Goal: Task Accomplishment & Management: Manage account settings

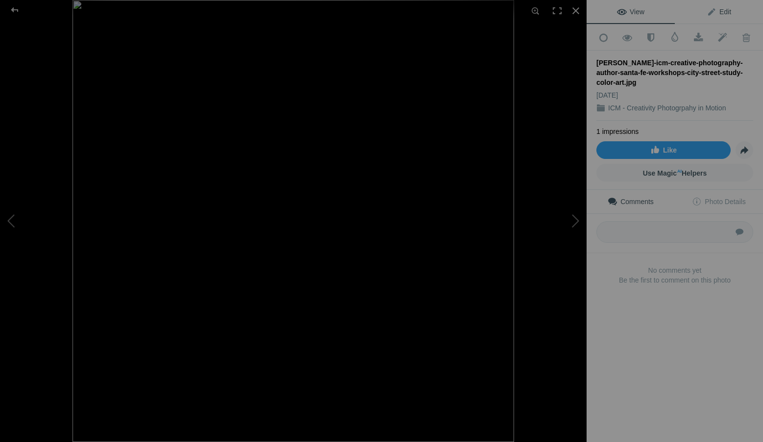
click at [729, 13] on link "Edit" at bounding box center [719, 12] width 88 height 24
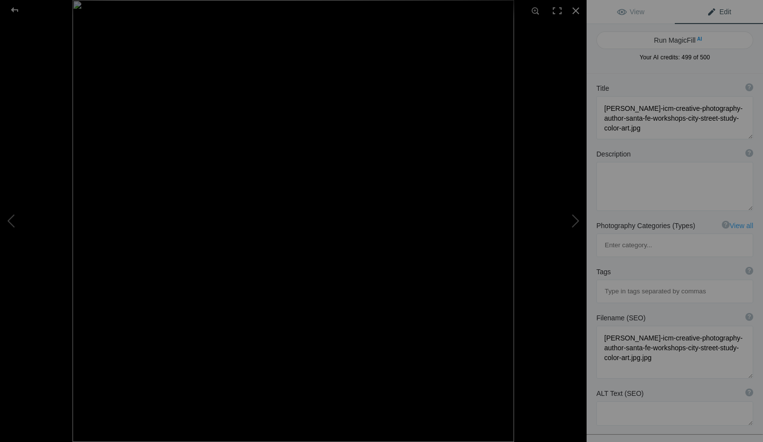
scroll to position [49, 0]
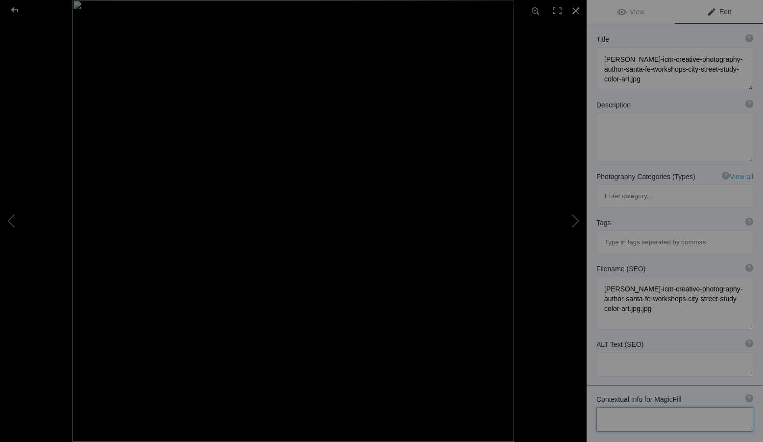
click at [647, 407] on textarea at bounding box center [674, 419] width 157 height 25
paste textarea "Use this image to represent Roxanne Overton’s signature style in ICM photograph…"
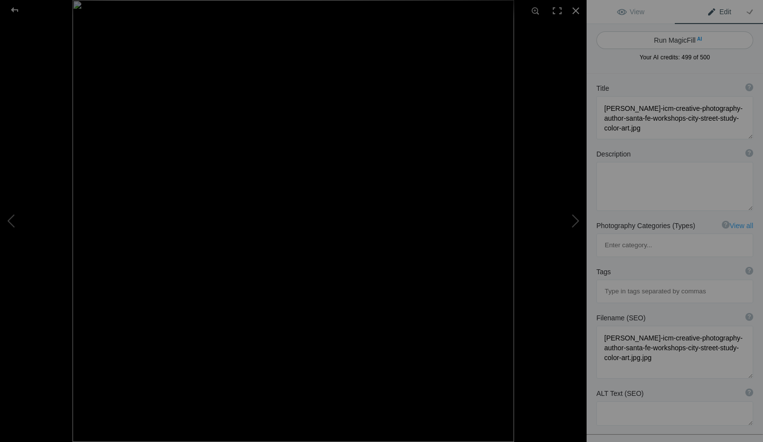
type textarea "Use this image to represent Roxanne Overton’s signature style in ICM photograph…"
click at [687, 36] on button "Run MagicFill AI" at bounding box center [674, 40] width 157 height 18
type textarea "Roxanne Overton's Signature ICM Style in Urban Photography"
type textarea "This striking image showcases Roxanne Overton's signature approach to Intention…"
type textarea "roxanne-overton-icm-urban-photography.jpg"
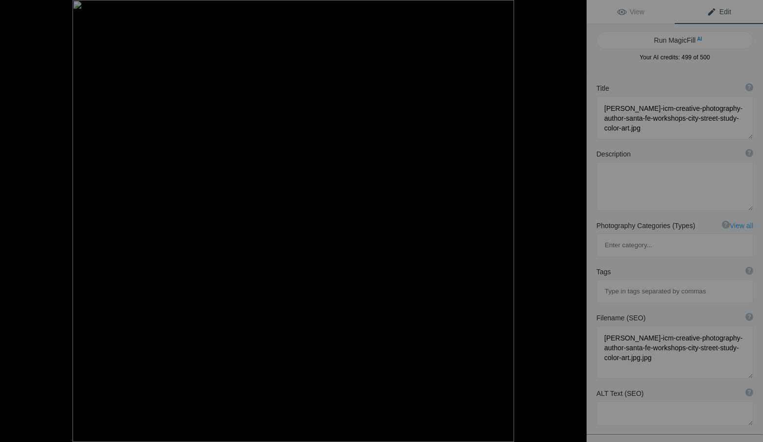
type textarea "Abstract urban scene showcasing Roxanne Overton's ICM photography style with vi…"
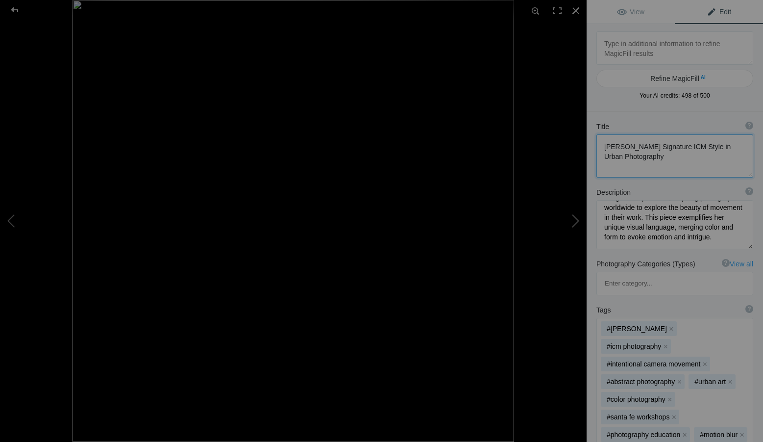
click at [661, 160] on textarea at bounding box center [674, 155] width 157 height 43
drag, startPoint x: 670, startPoint y: 159, endPoint x: 574, endPoint y: 136, distance: 99.2
click at [574, 136] on div "roxanne-overton-icm-creative-photography-author-santa-fe-workshops-city-street-…" at bounding box center [381, 221] width 763 height 442
paste textarea "ICM Photography by Roxanne Overton | Creative Motion and Color Study | Santa Fe…"
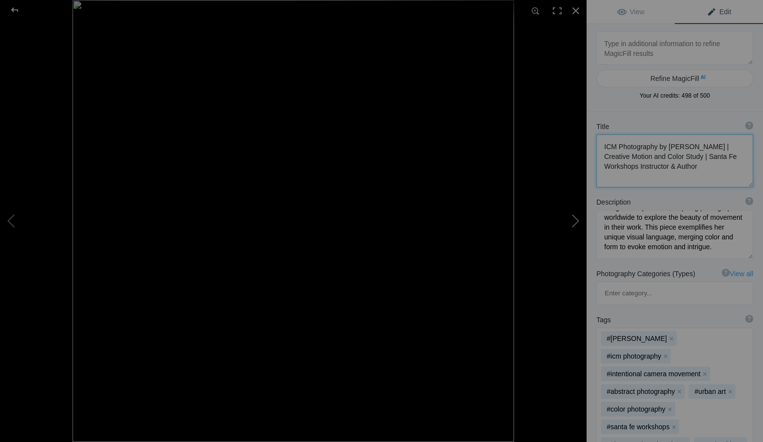
scroll to position [1, 0]
type textarea "ICM Photography by Roxanne Overton | Creative Motion and Color Study | Santa Fe…"
drag, startPoint x: 658, startPoint y: 251, endPoint x: 597, endPoint y: 194, distance: 83.9
click at [597, 194] on div "Description ? By adding more context around images, results can become much mor…" at bounding box center [675, 228] width 176 height 72
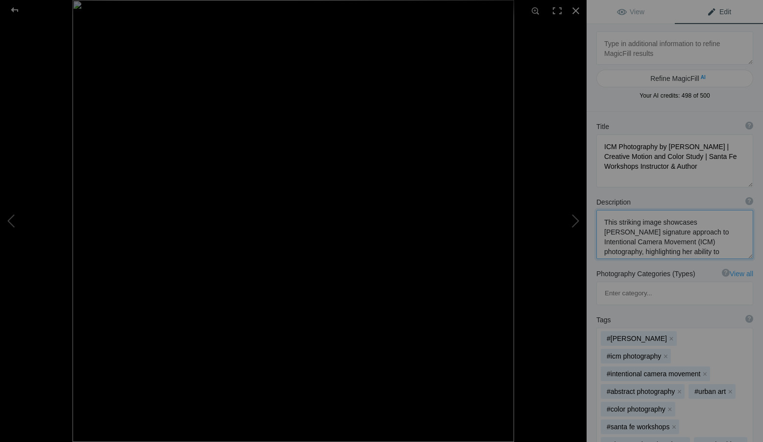
paste textarea "Abstract ICM photograph by Roxanne Overton, a leading authority on Intentional …"
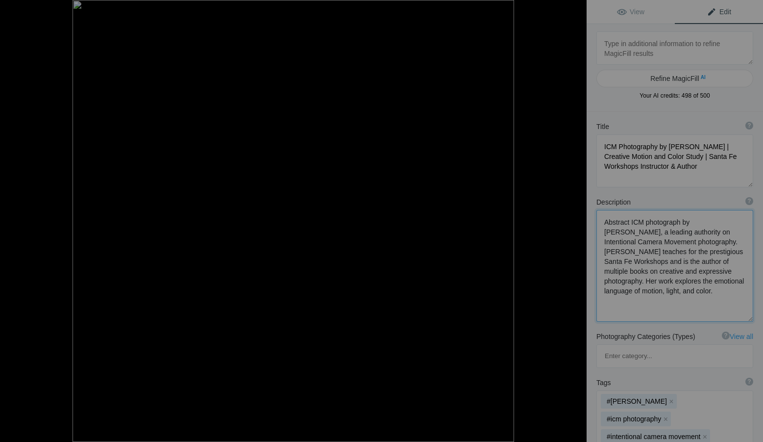
type textarea "Abstract ICM photograph by Roxanne Overton, a leading authority on Intentional …"
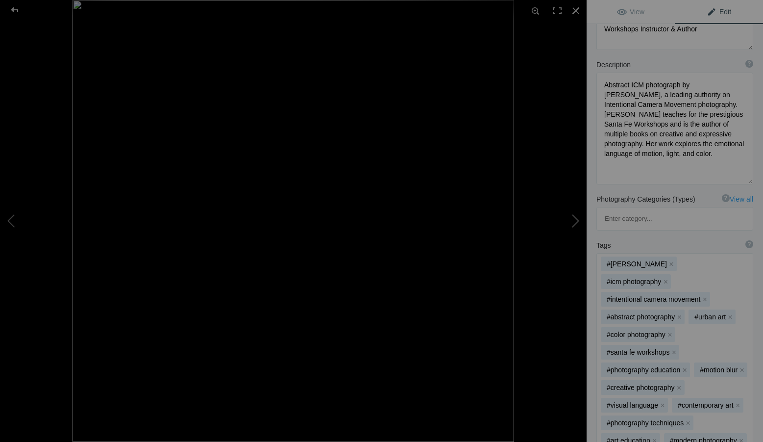
scroll to position [196, 0]
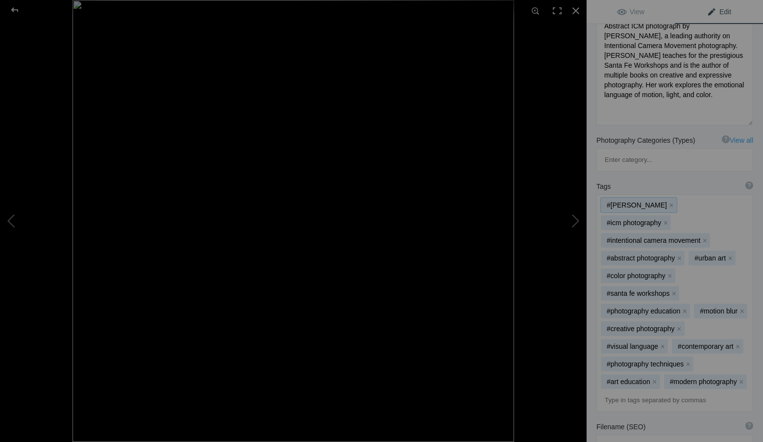
click at [714, 346] on div "#roxanne overton x #icm photography x #intentional camera movement x #abstract …" at bounding box center [675, 303] width 156 height 217
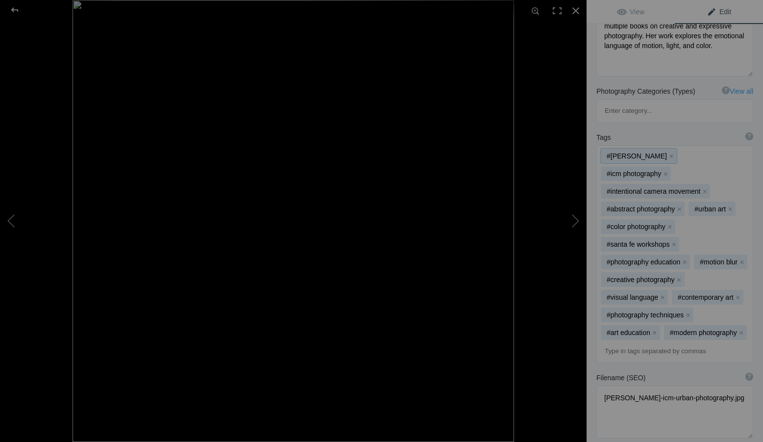
scroll to position [294, 0]
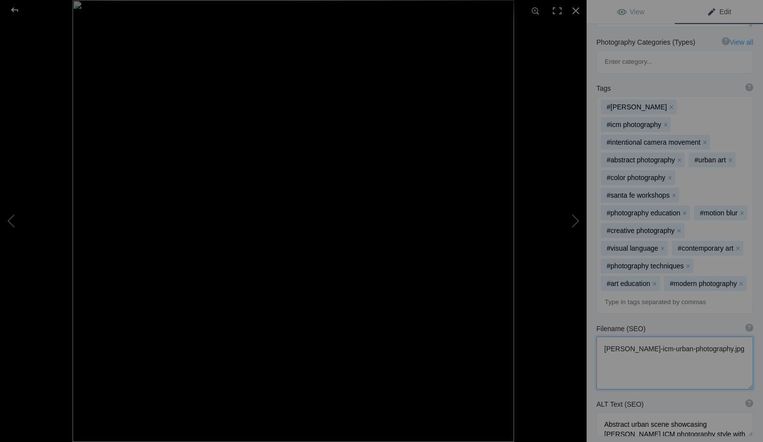
drag, startPoint x: 671, startPoint y: 335, endPoint x: 590, endPoint y: 316, distance: 83.5
click at [590, 319] on div "Filename (SEO) ? Choose a clear, descriptive filename that accurately represent…" at bounding box center [675, 356] width 176 height 75
paste textarea "Intentional Camera Movement abstract photo of a lone figure in vivid orange and…"
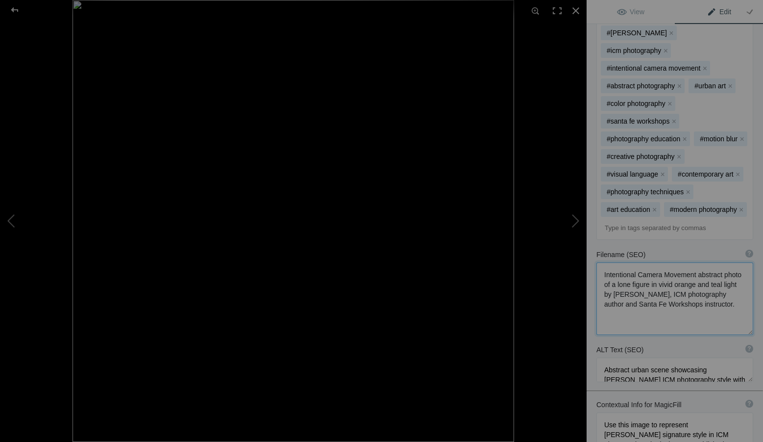
scroll to position [392, 0]
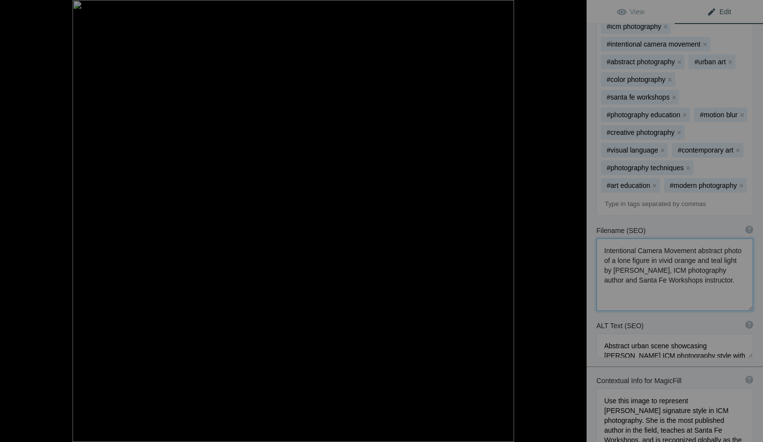
type textarea "Intentional Camera Movement abstract photo of a lone figure in vivid orange and…"
click at [701, 333] on textarea at bounding box center [674, 345] width 157 height 25
drag, startPoint x: 600, startPoint y: 314, endPoint x: 769, endPoint y: 380, distance: 181.1
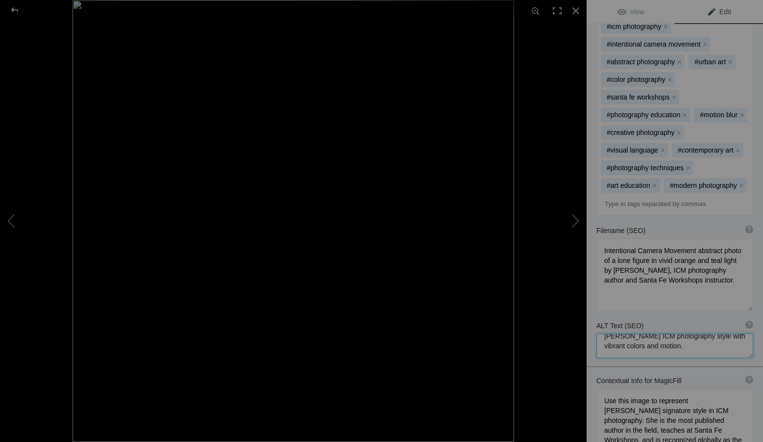
paste textarea "Intentional Camera Movement abstract photo of a lone figure in vivid orange and…"
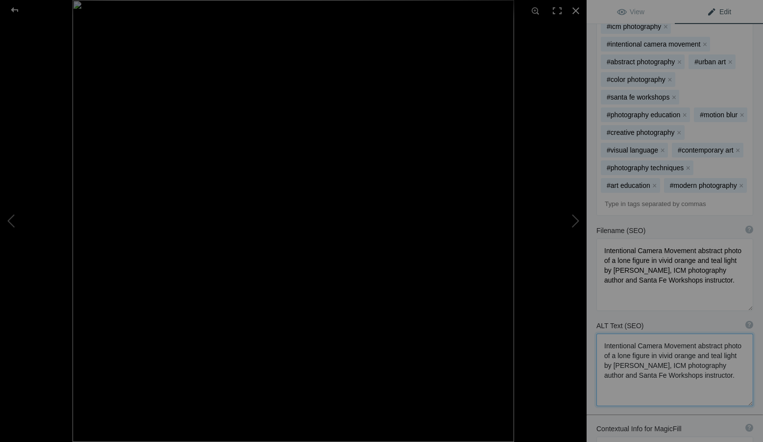
scroll to position [1, 0]
type textarea "Intentional Camera Movement abstract photo of a lone figure in vivid orange and…"
drag, startPoint x: 671, startPoint y: 261, endPoint x: 593, endPoint y: 210, distance: 93.7
click at [593, 221] on div "Filename (SEO) ? Choose a clear, descriptive filename that accurately represent…" at bounding box center [675, 268] width 176 height 95
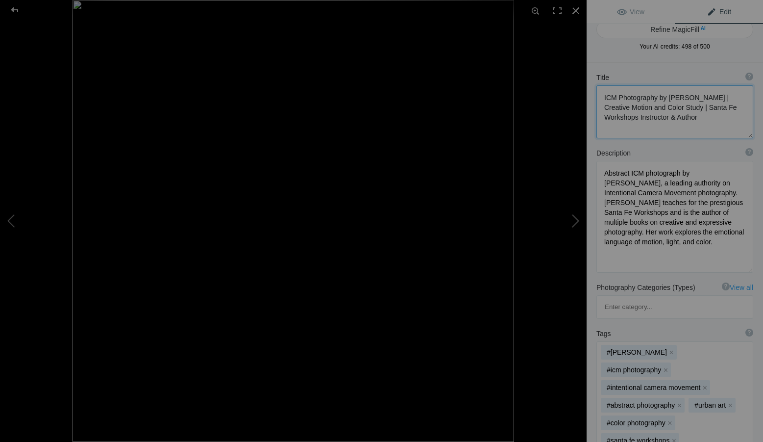
drag, startPoint x: 712, startPoint y: 116, endPoint x: 598, endPoint y: 89, distance: 116.3
click at [598, 89] on textarea at bounding box center [674, 111] width 157 height 53
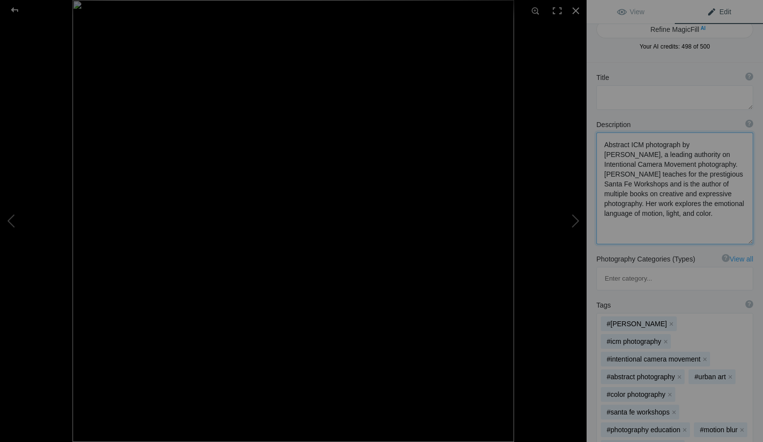
drag, startPoint x: 640, startPoint y: 230, endPoint x: 595, endPoint y: 133, distance: 107.2
click at [595, 133] on div "Description ? By adding more context around images, results can become much mor…" at bounding box center [675, 182] width 176 height 134
paste textarea "study in motion and color using Intentional Camera Movement (ICM) by Roxanne Ov…"
type textarea "A study in motion and color using Intentional Camera Movement (ICM) by Roxanne …"
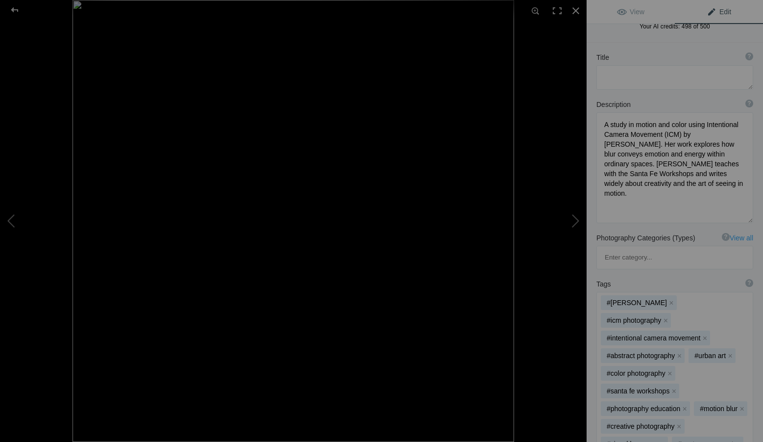
scroll to position [49, 0]
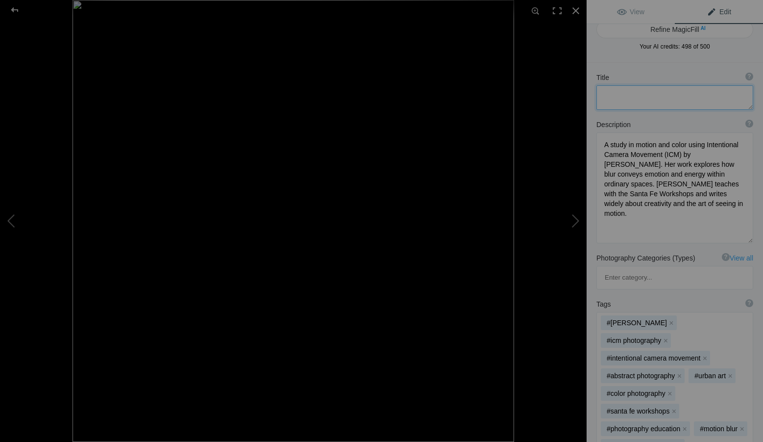
click at [645, 99] on textarea at bounding box center [674, 97] width 157 height 25
paste textarea "Motion and Color Study — Santa Fe"
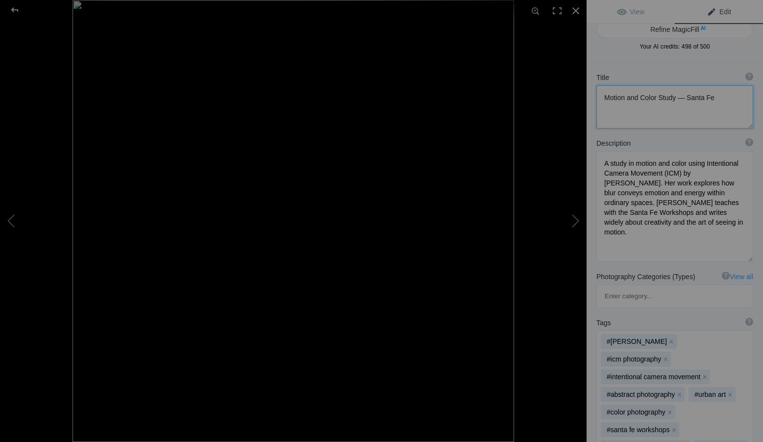
scroll to position [1, 0]
drag, startPoint x: 683, startPoint y: 97, endPoint x: 678, endPoint y: 97, distance: 4.9
click at [678, 97] on textarea at bounding box center [674, 106] width 157 height 43
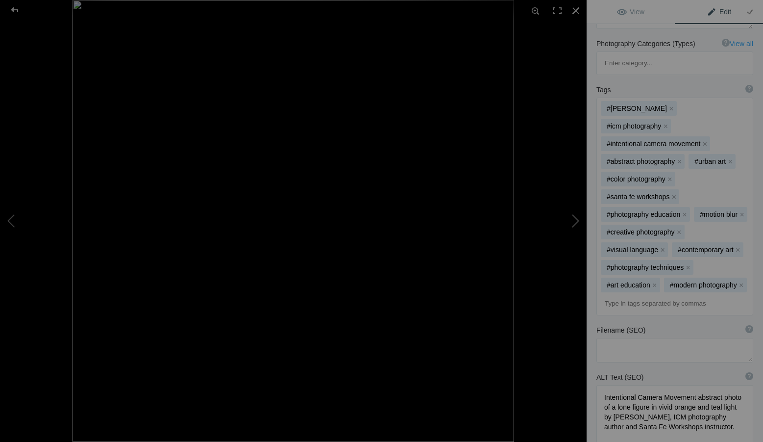
scroll to position [294, 0]
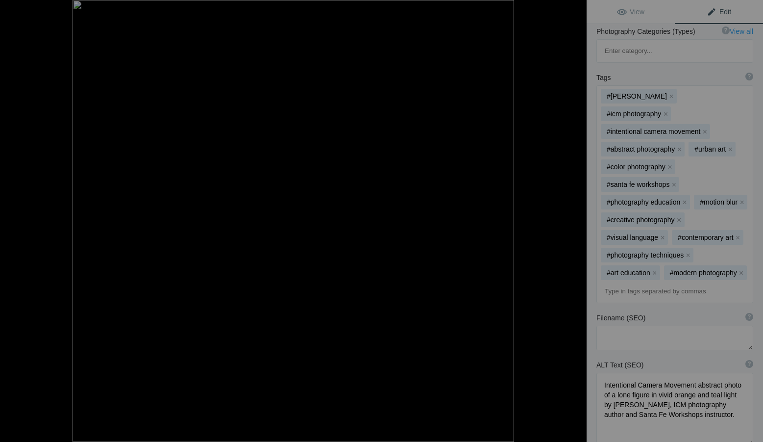
type textarea "Motion and Color Study - Santa Fe"
click at [641, 325] on textarea at bounding box center [674, 337] width 157 height 25
paste textarea "roxanne-overton-icm-photography-color-study-santa-fe.jpg"
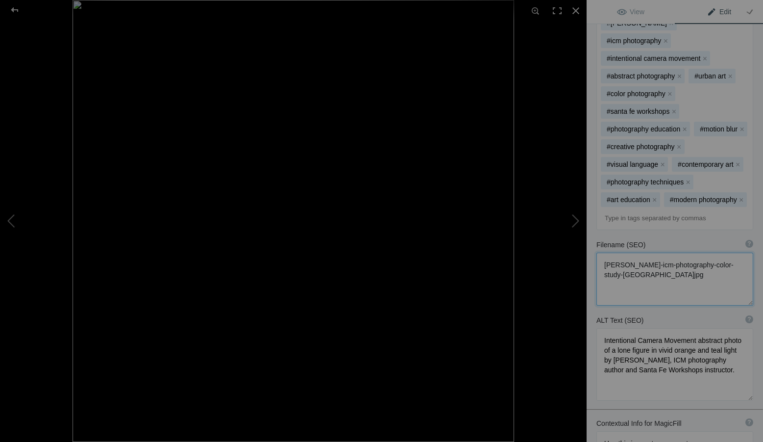
scroll to position [392, 0]
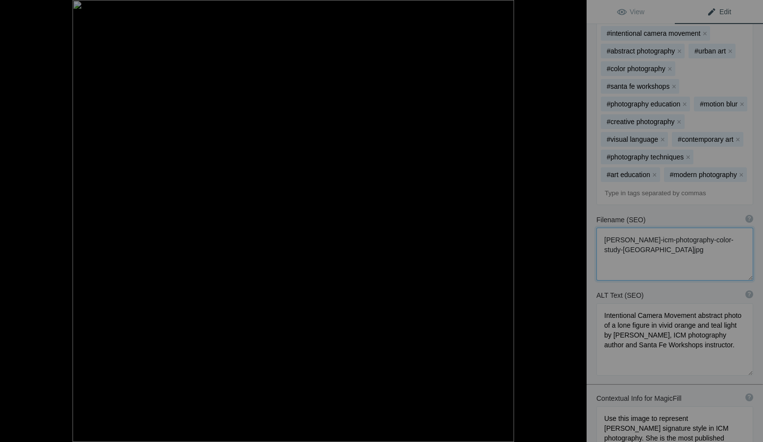
type textarea "roxanne-overton-icm-photography-color-study-santa-fe.jpg"
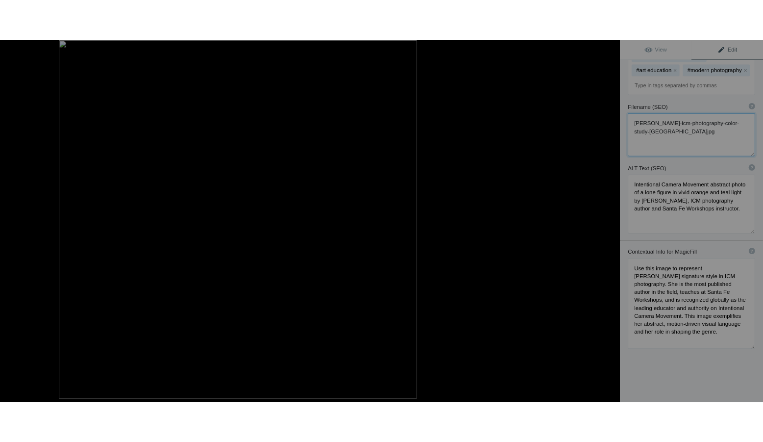
scroll to position [524, 0]
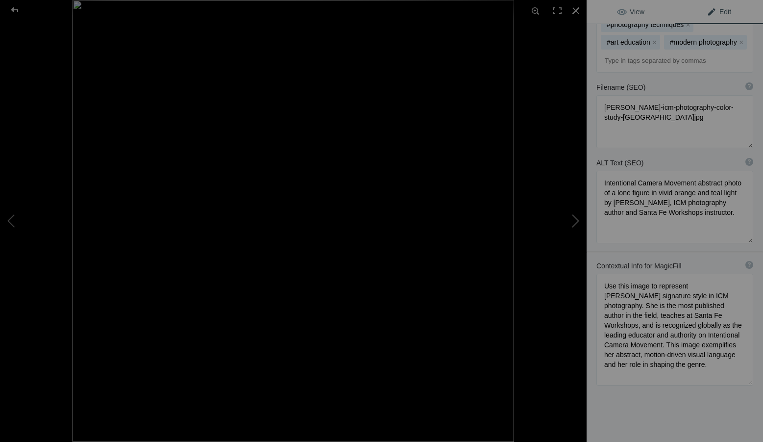
click at [642, 15] on span "View" at bounding box center [630, 12] width 27 height 8
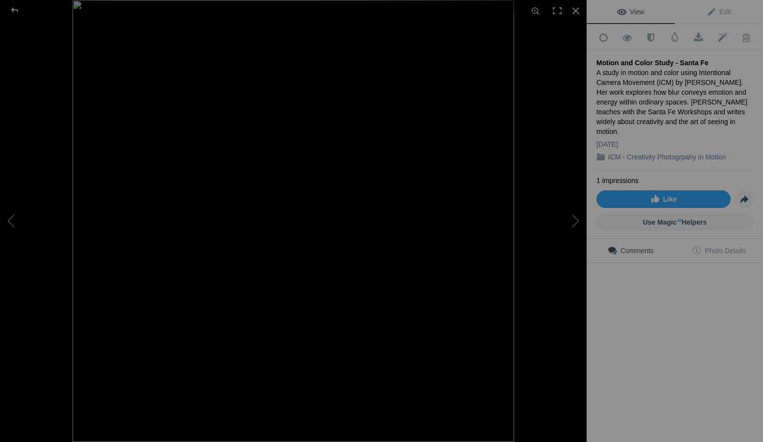
scroll to position [0, 0]
click at [581, 11] on div at bounding box center [576, 11] width 22 height 22
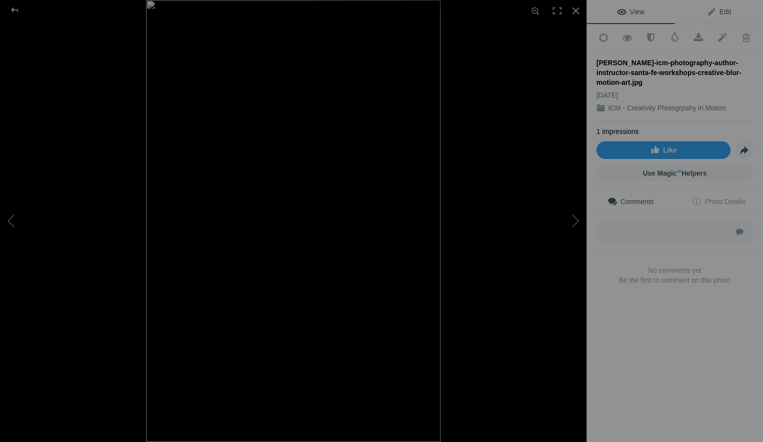
click at [723, 11] on span "Edit" at bounding box center [719, 12] width 25 height 8
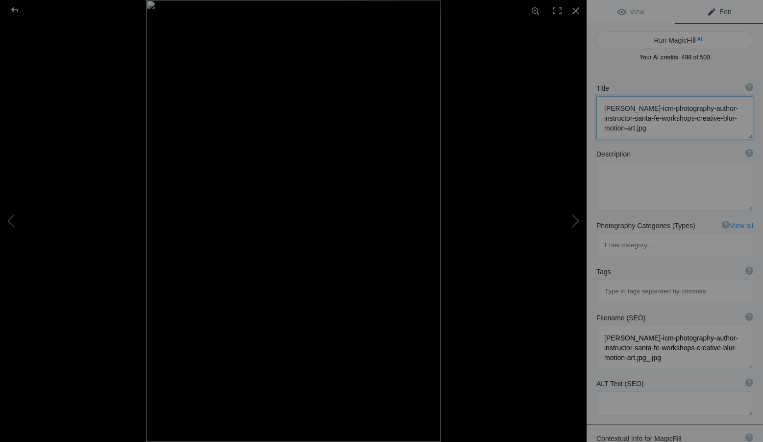
drag, startPoint x: 695, startPoint y: 133, endPoint x: 591, endPoint y: 94, distance: 112.0
click at [591, 94] on div "Title ? Photo title is one of the highest used Search Engine ranking criteria a…" at bounding box center [675, 111] width 176 height 66
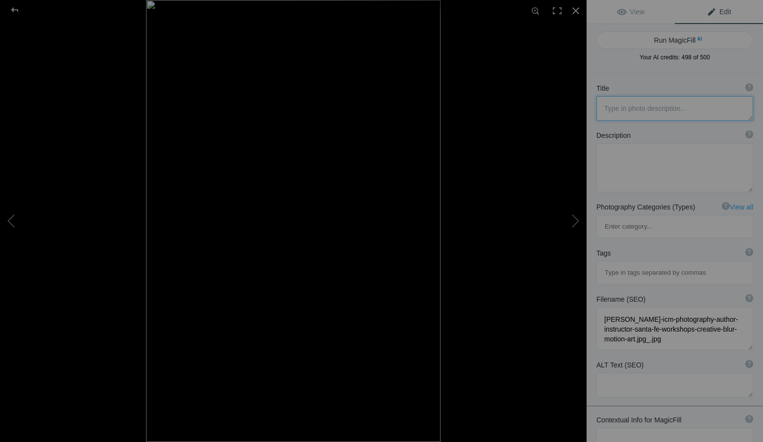
click at [672, 109] on textarea at bounding box center [674, 108] width 157 height 25
paste textarea "Night Rain — San Francisco"
click at [638, 108] on textarea at bounding box center [674, 108] width 157 height 25
type textarea "Night Rain - [GEOGRAPHIC_DATA]"
click at [624, 157] on textarea at bounding box center [674, 167] width 157 height 49
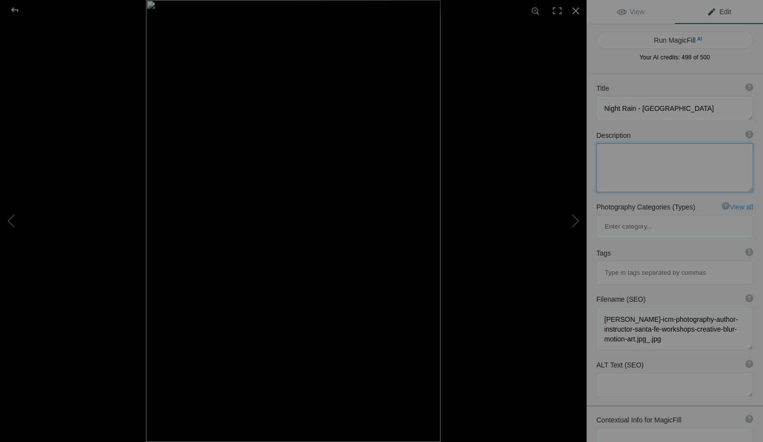
paste textarea "An evening street scene captured through Intentional Camera Movement (ICM) by R…"
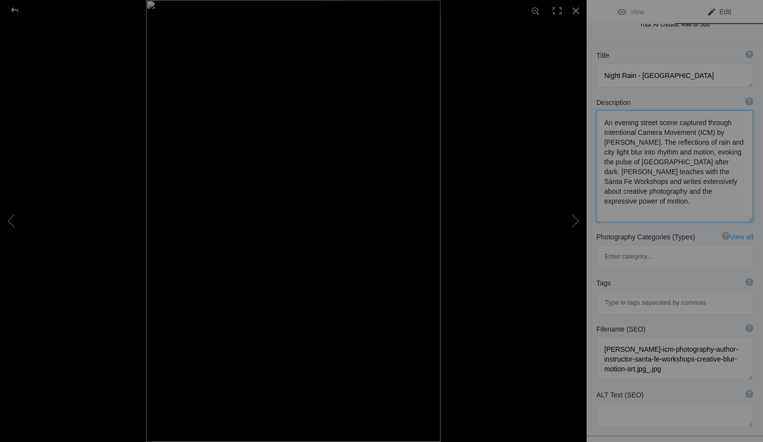
scroll to position [49, 0]
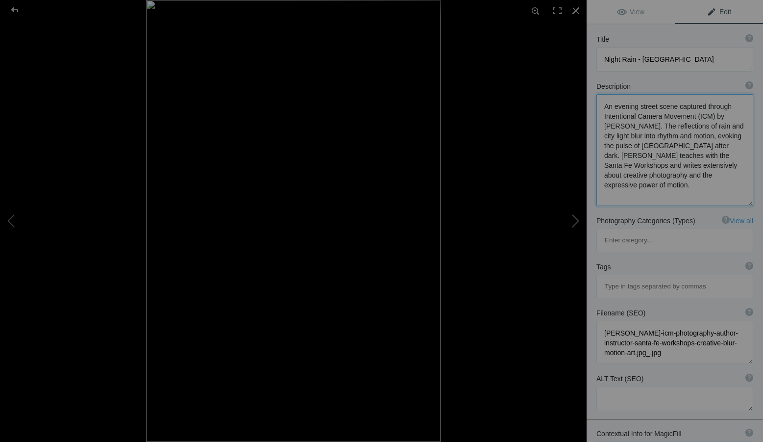
type textarea "An evening street scene captured through Intentional Camera Movement (ICM) by R…"
click at [619, 277] on input at bounding box center [675, 286] width 146 height 18
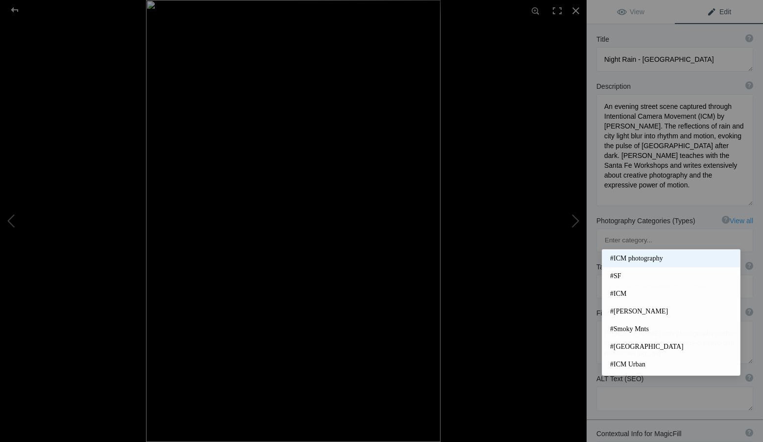
click at [641, 258] on span "#ICM photography" at bounding box center [671, 258] width 122 height 10
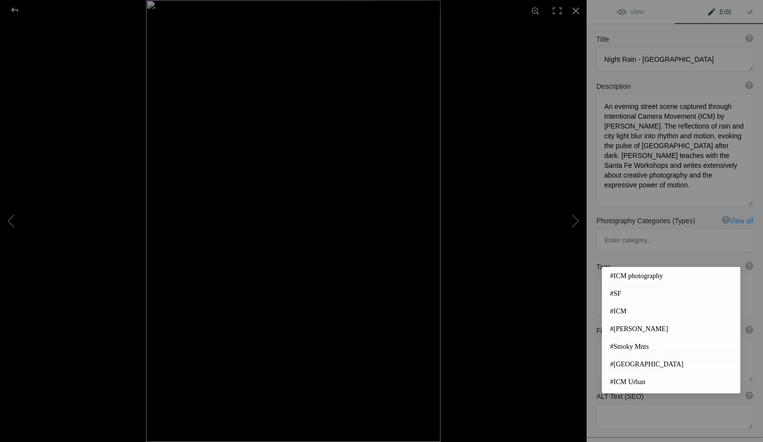
click at [624, 295] on input at bounding box center [675, 304] width 146 height 18
click at [618, 294] on span "#SF" at bounding box center [671, 294] width 122 height 10
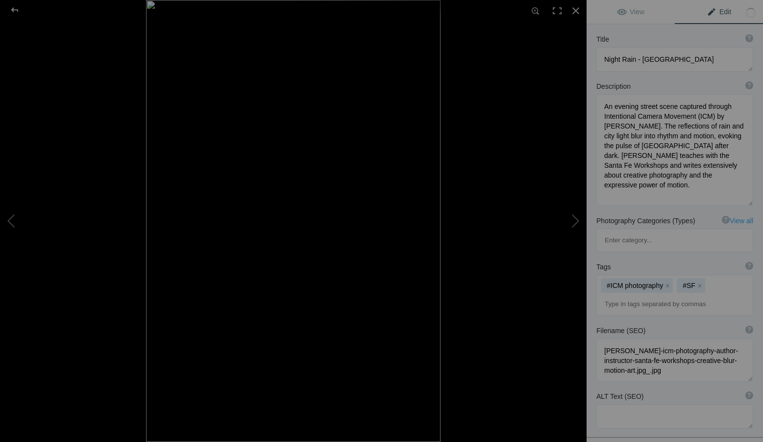
click at [623, 295] on input at bounding box center [675, 304] width 146 height 18
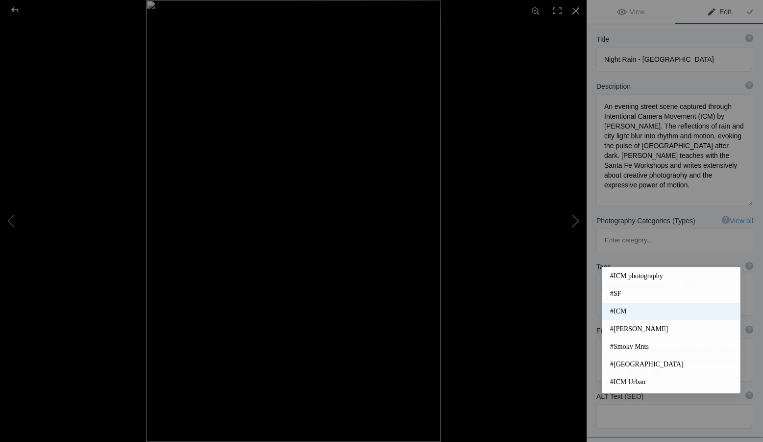
click at [624, 308] on span "#ICM" at bounding box center [671, 311] width 122 height 10
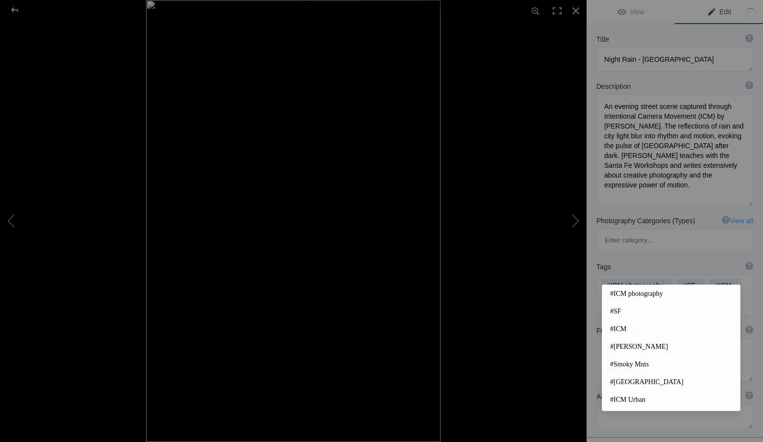
click at [626, 295] on input at bounding box center [675, 304] width 146 height 18
click at [639, 345] on span "#[PERSON_NAME]" at bounding box center [671, 347] width 122 height 10
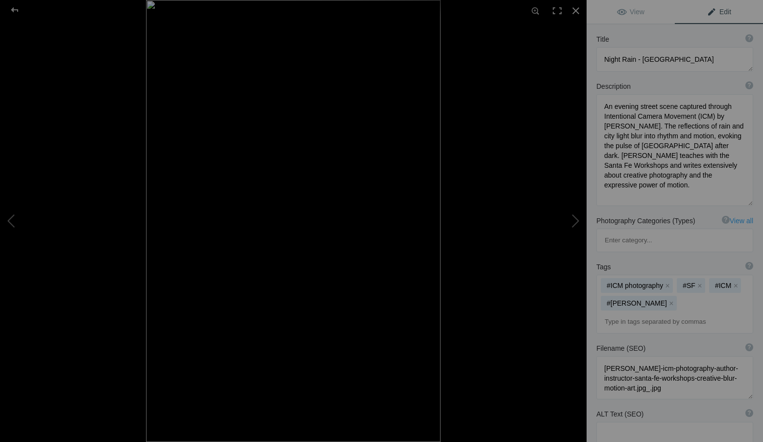
click at [655, 313] on input at bounding box center [675, 322] width 146 height 18
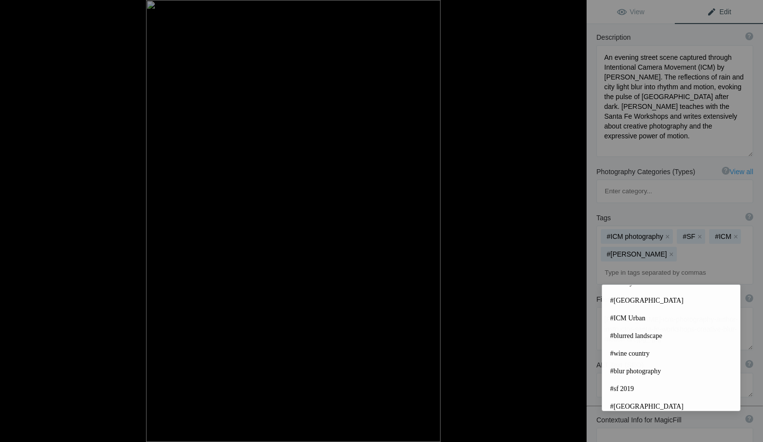
scroll to position [98, 0]
click at [625, 300] on span "#ICM Urban" at bounding box center [671, 302] width 122 height 10
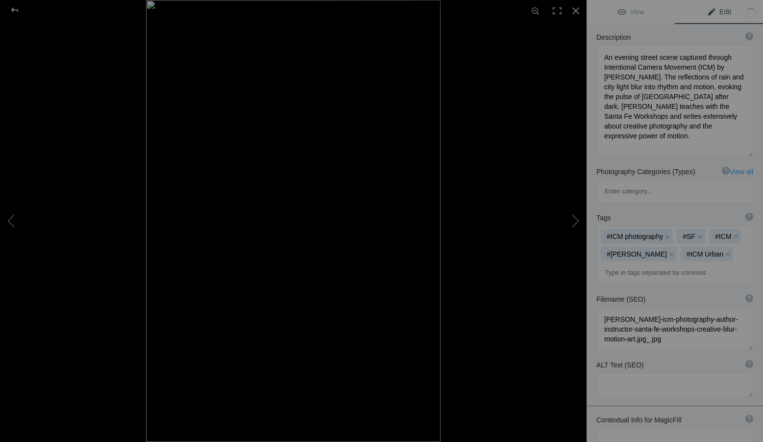
click at [619, 264] on input at bounding box center [675, 273] width 146 height 18
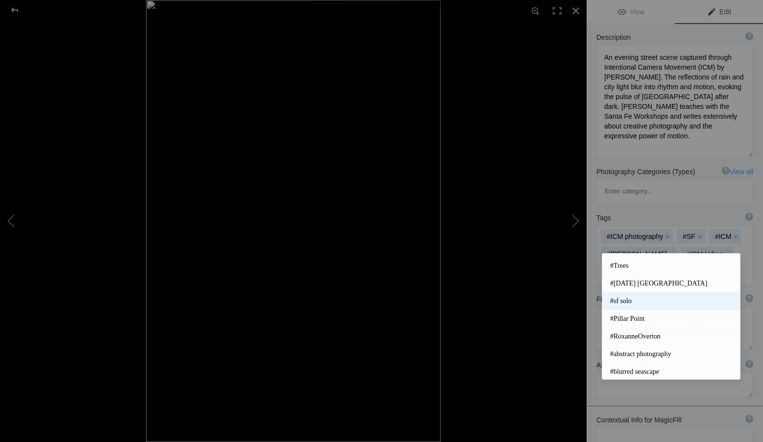
scroll to position [227, 0]
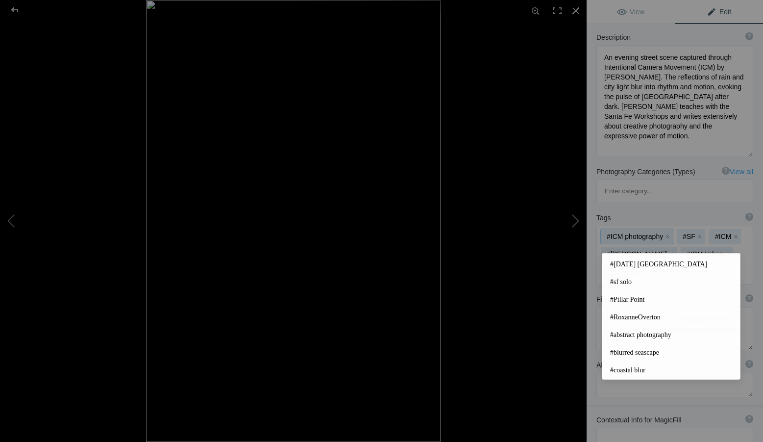
click at [721, 226] on div "#ICM photography x #SF x #ICM x #Roxanne Overton x #ICM Urban x" at bounding box center [675, 255] width 156 height 58
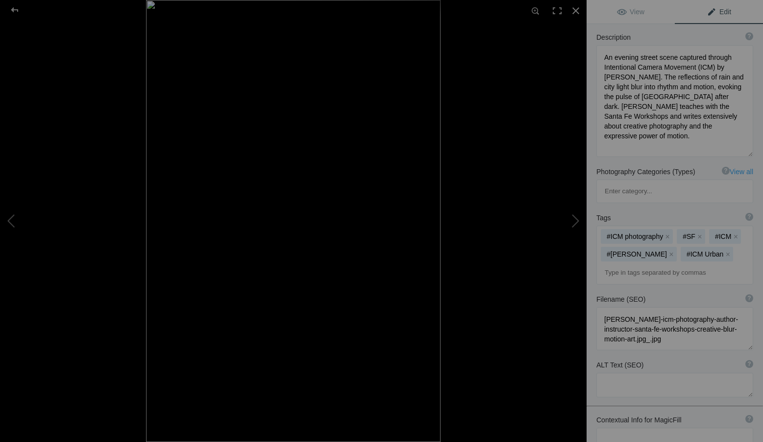
click at [615, 264] on input at bounding box center [675, 273] width 146 height 18
type input "night photography"
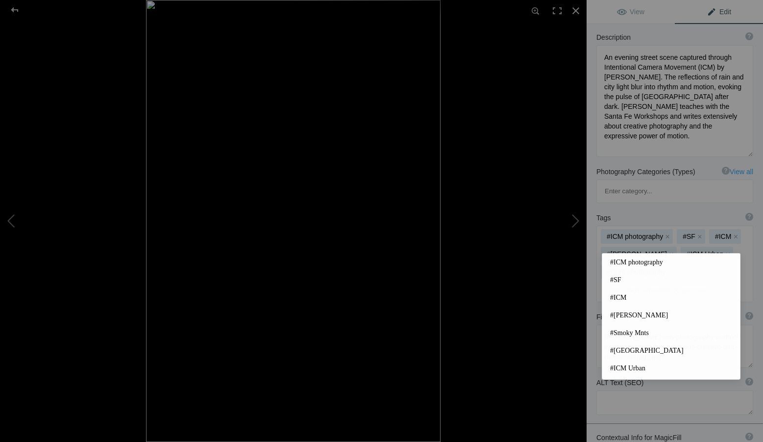
click at [619, 281] on input at bounding box center [675, 290] width 146 height 18
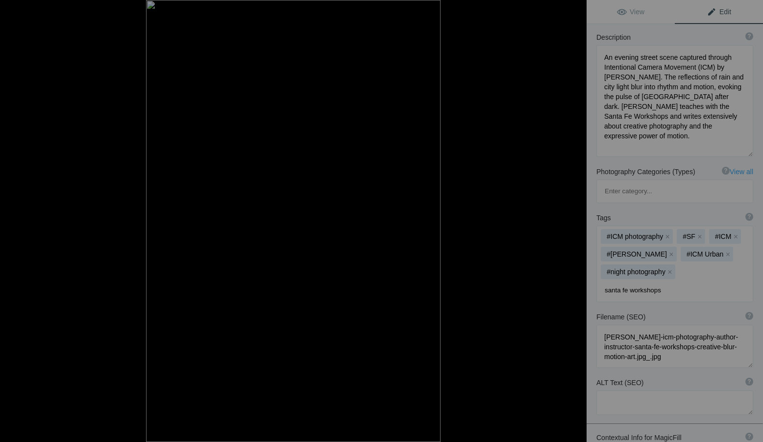
type input "santa fe workshops."
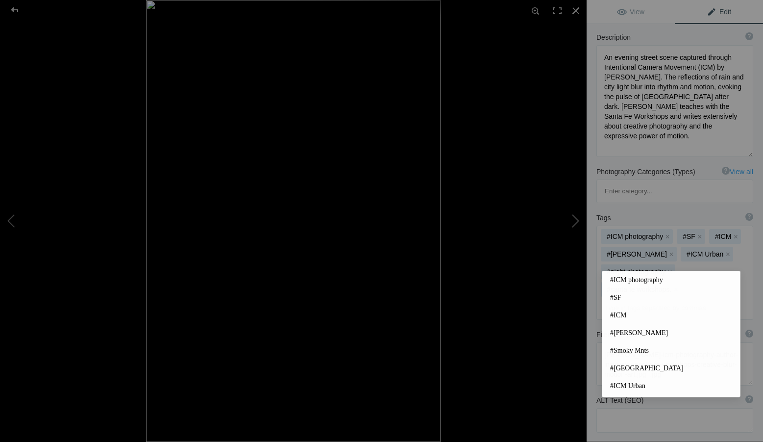
click at [617, 299] on input at bounding box center [675, 308] width 146 height 18
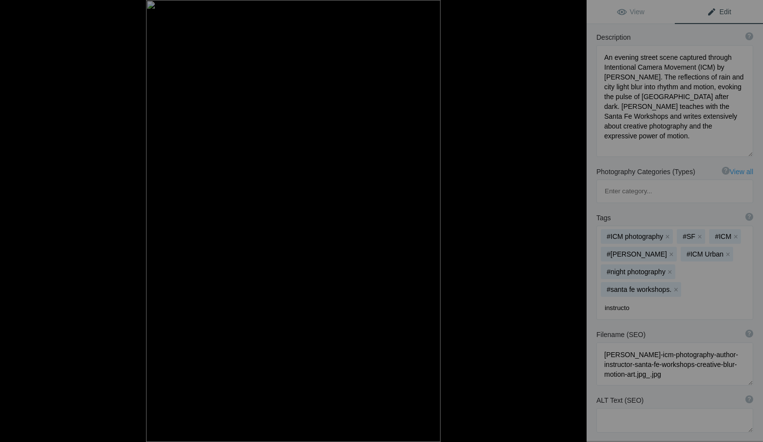
type input "instructor"
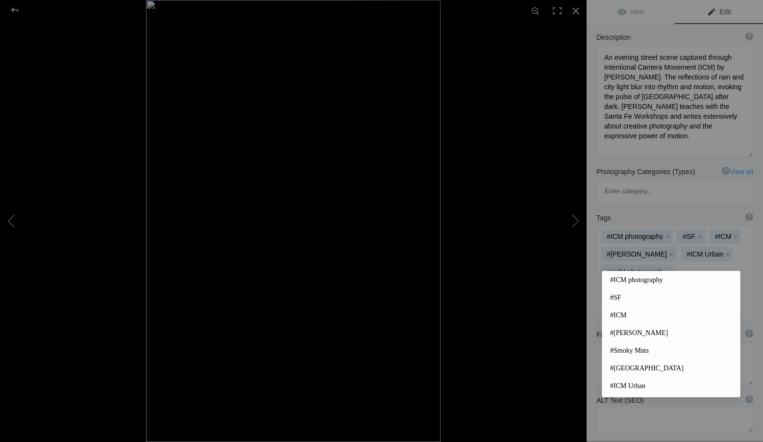
click at [637, 299] on input at bounding box center [675, 308] width 146 height 18
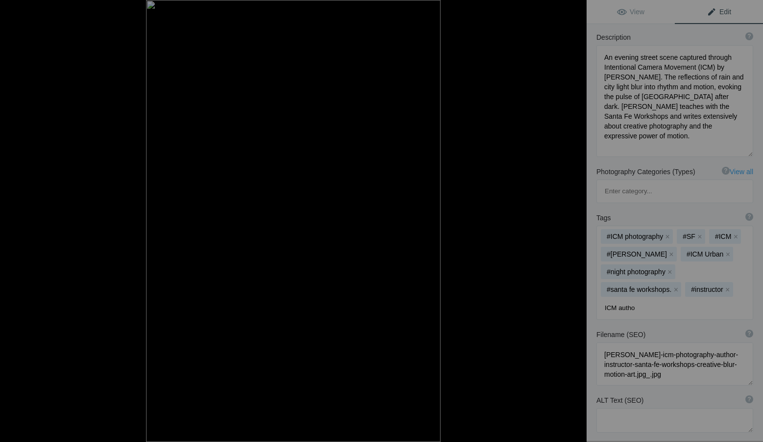
type input "ICM author"
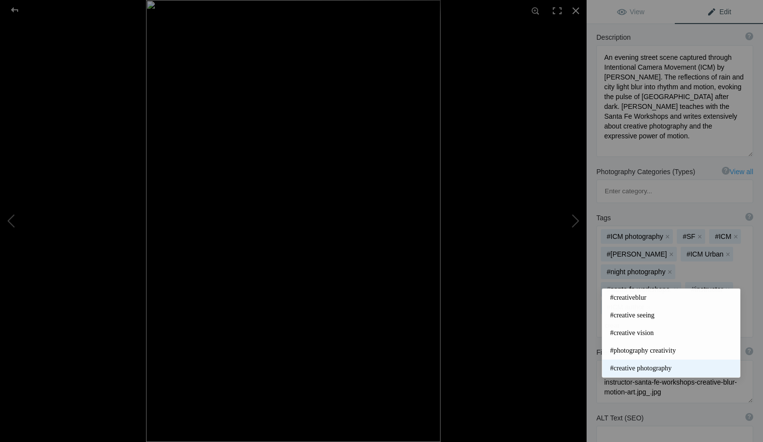
type input "creat"
click at [658, 368] on span "#creative photography" at bounding box center [671, 368] width 122 height 10
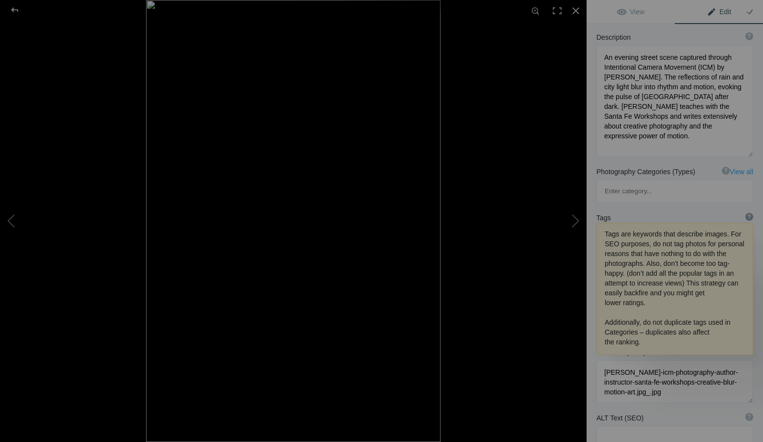
click at [745, 213] on div "?" at bounding box center [749, 217] width 8 height 8
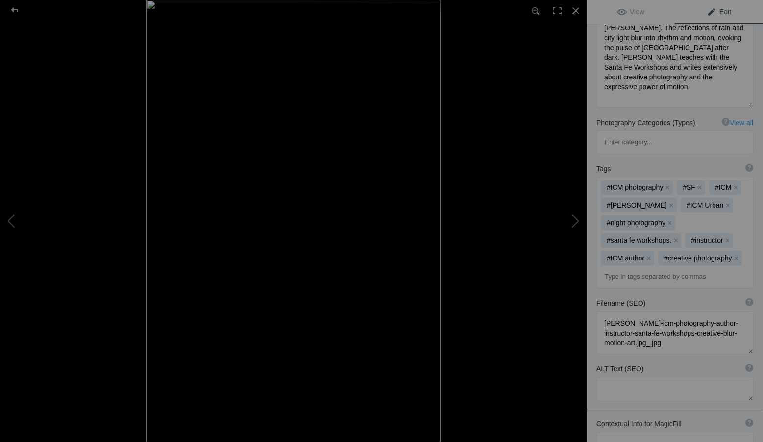
click at [750, 167] on div "Tags ? Tags are keywords that describe images. For SEO purposes, do not tag pho…" at bounding box center [675, 226] width 176 height 134
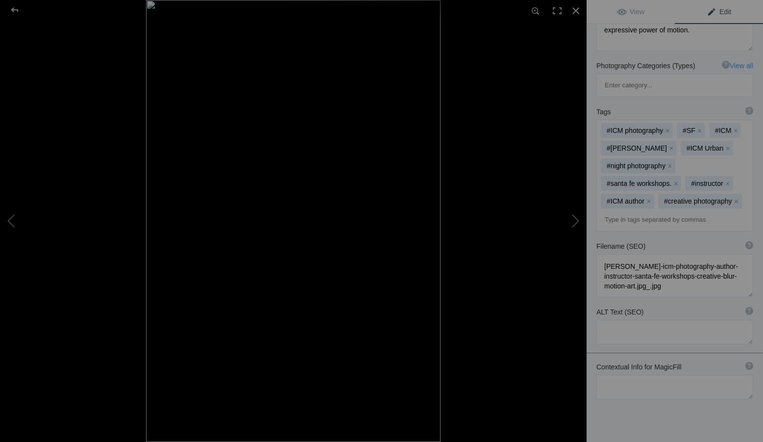
scroll to position [205, 0]
click at [627, 319] on textarea at bounding box center [674, 331] width 157 height 25
drag, startPoint x: 713, startPoint y: 241, endPoint x: 598, endPoint y: 217, distance: 116.7
click at [598, 253] on textarea at bounding box center [674, 274] width 157 height 43
paste textarea "san-francisco-night-rain.jpg"
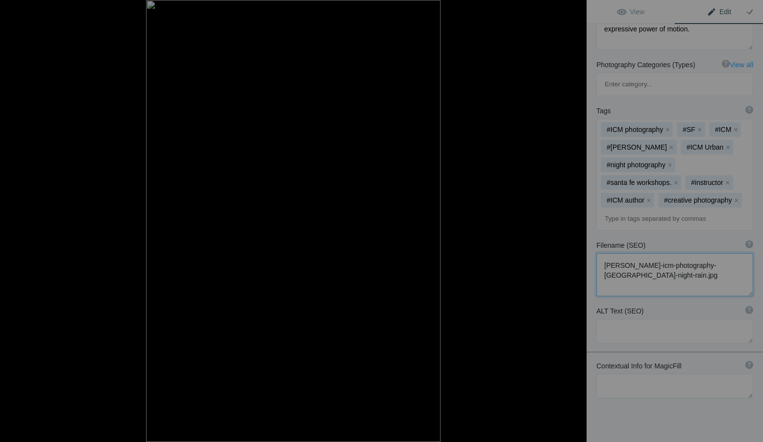
type textarea "roxanne-overton-icm-photography-san-francisco-night-rain.jpg"
click at [610, 319] on textarea at bounding box center [674, 331] width 157 height 25
paste textarea "Intentional Camera Movement photograph by Roxanne Overton capturing a rainy San…"
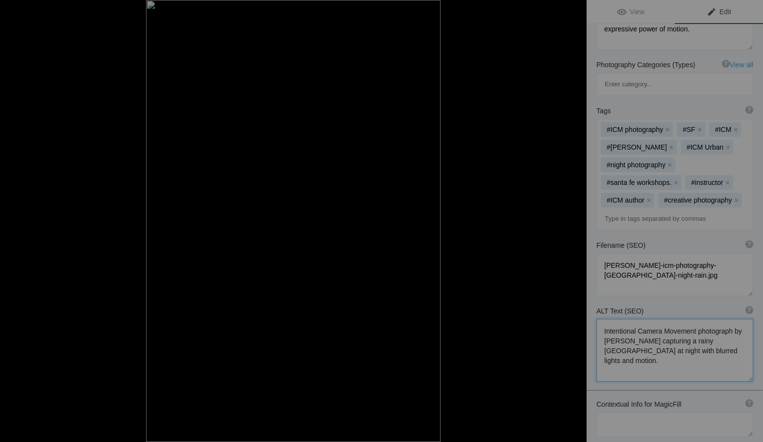
type textarea "Intentional Camera Movement photograph by Roxanne Overton capturing a rainy San…"
click at [609, 412] on textarea at bounding box center [674, 424] width 157 height 25
paste textarea "Roxanne Overton | ICM Photography | Night Rain Series | San Francisco | Santa F…"
type textarea "Roxanne Overton | ICM Photography | Night Rain Series | San Francisco | Santa F…"
click at [634, 13] on span "View" at bounding box center [630, 12] width 27 height 8
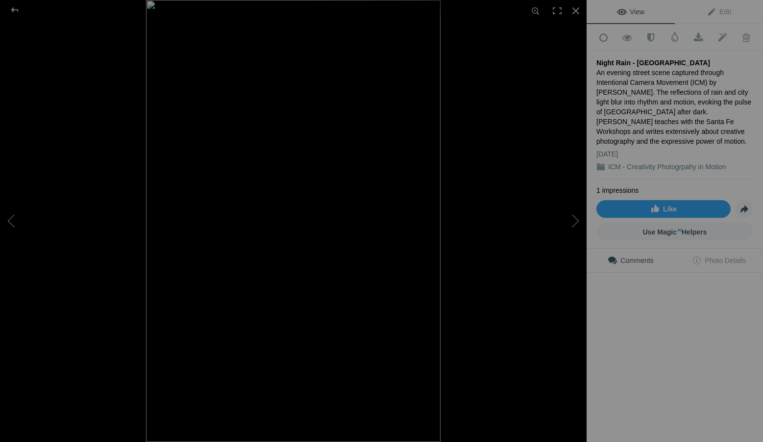
scroll to position [0, 0]
click at [577, 9] on div at bounding box center [576, 11] width 22 height 22
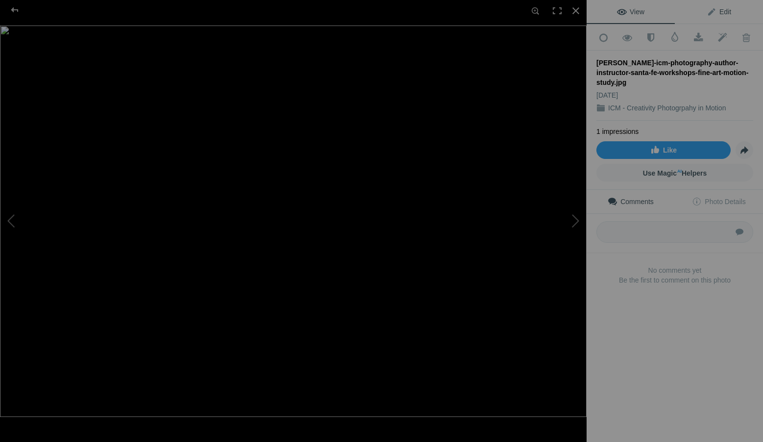
click at [715, 8] on span "Edit" at bounding box center [719, 12] width 25 height 8
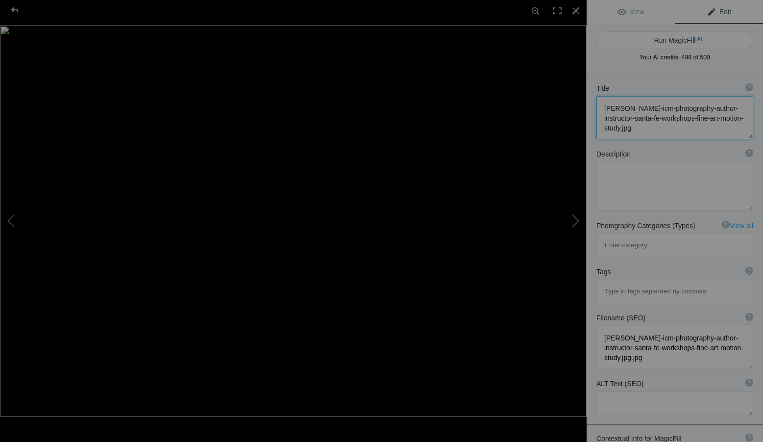
drag, startPoint x: 703, startPoint y: 130, endPoint x: 588, endPoint y: 99, distance: 118.9
click at [588, 99] on div "Title ? Photo title is one of the highest used Search Engine ranking criteria a…" at bounding box center [675, 111] width 176 height 66
paste textarea "Whispered Horizon"
type textarea "Whispered Horizon"
click at [643, 181] on textarea at bounding box center [674, 185] width 157 height 49
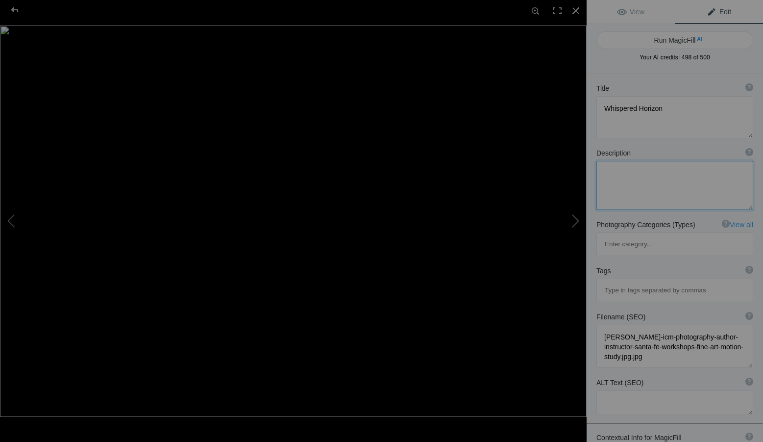
paste textarea "Soft light drifts across the landscape in this Intentional Camera Movement (ICM…"
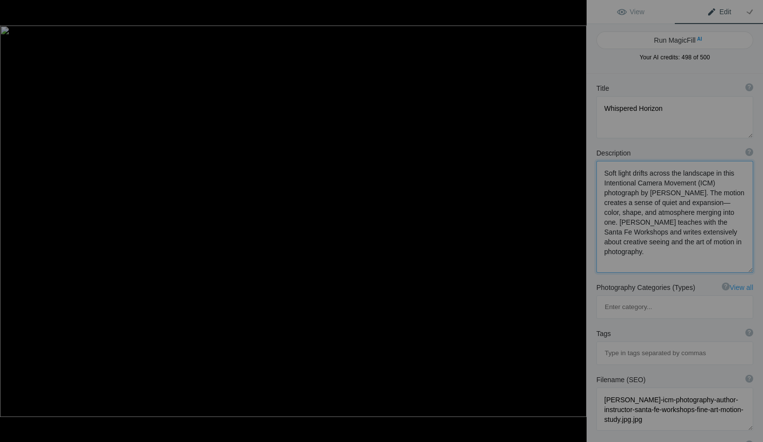
type textarea "Soft light drifts across the landscape in this Intentional Camera Movement (ICM…"
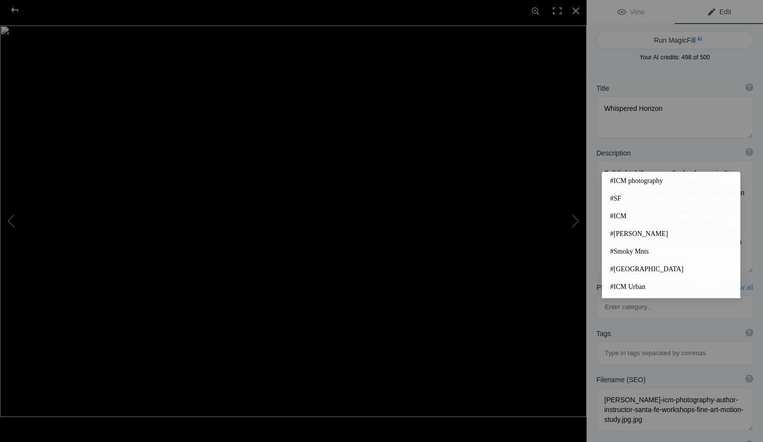
click at [627, 344] on input at bounding box center [675, 353] width 146 height 18
click at [643, 231] on span "#[PERSON_NAME]" at bounding box center [671, 234] width 122 height 10
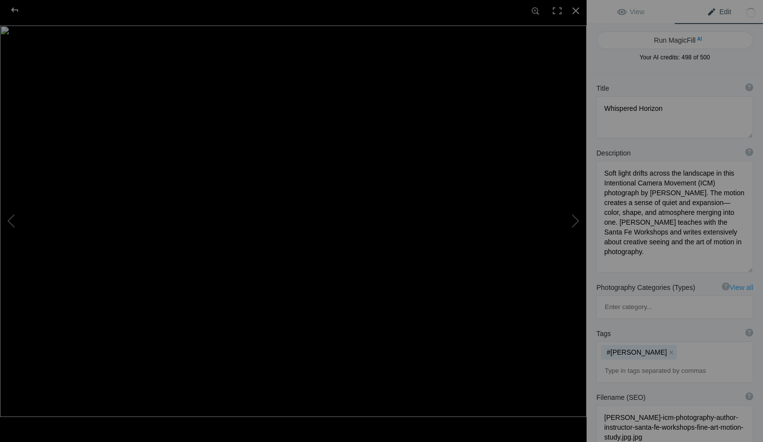
click at [622, 362] on input at bounding box center [675, 371] width 146 height 18
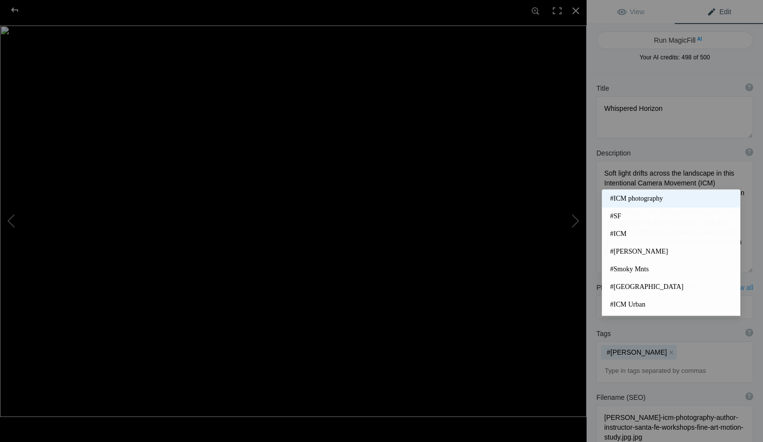
click at [654, 194] on span "#ICM photography" at bounding box center [671, 199] width 122 height 10
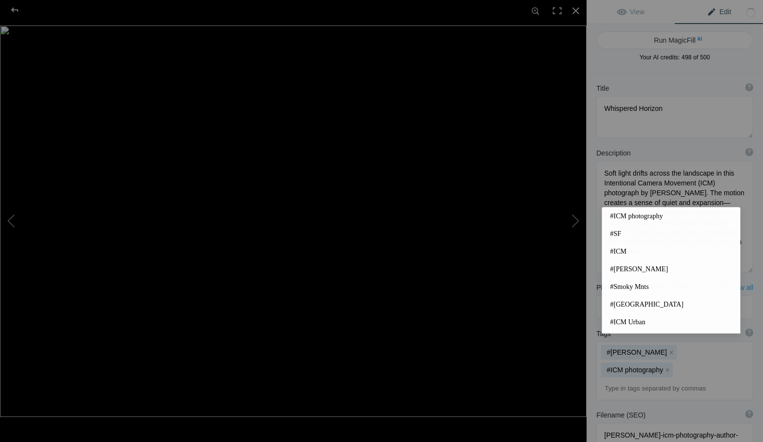
click at [635, 379] on input at bounding box center [675, 388] width 146 height 18
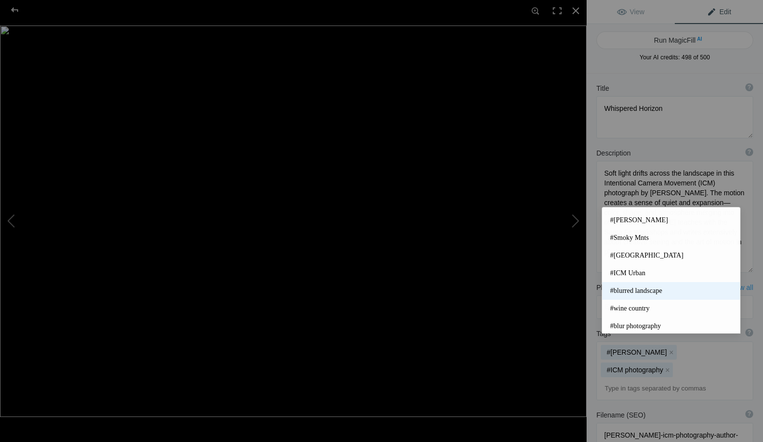
click at [660, 287] on span "#blurred landscape" at bounding box center [671, 291] width 122 height 10
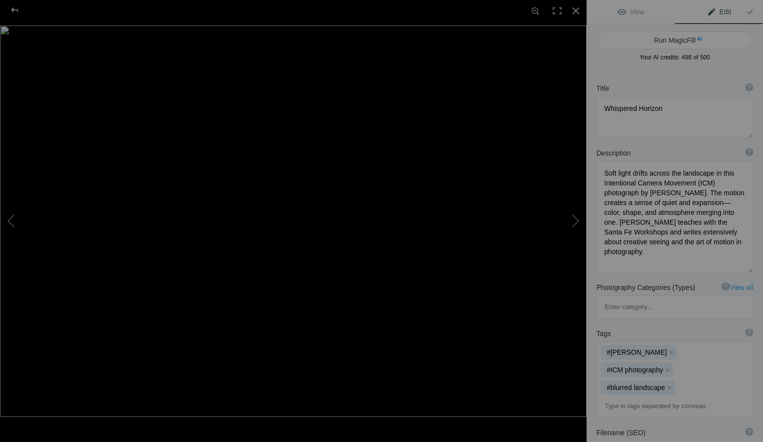
click at [622, 397] on input at bounding box center [675, 406] width 146 height 18
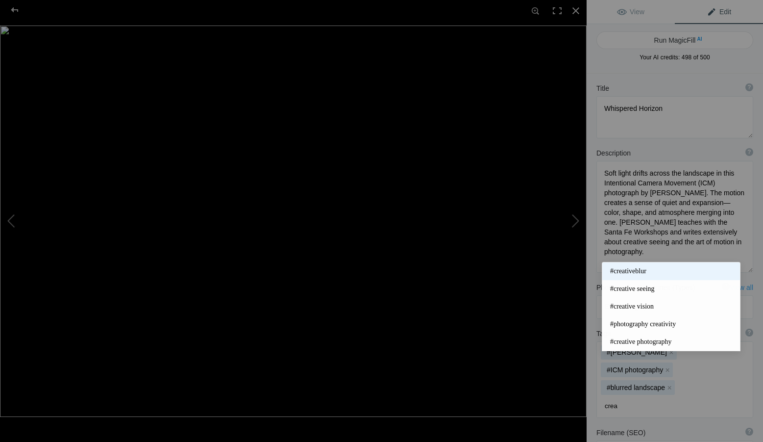
type input "crea"
click at [645, 270] on span "#creativeblur" at bounding box center [671, 271] width 122 height 10
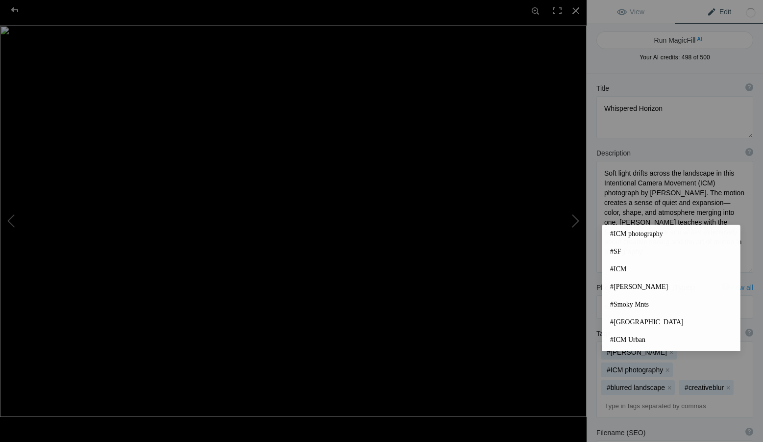
click at [673, 397] on input at bounding box center [675, 406] width 146 height 18
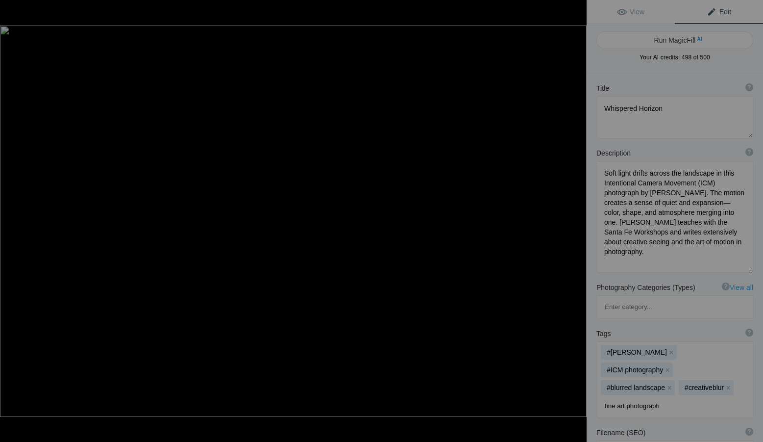
type input "fine art photography"
type input "ICM photography instructor"
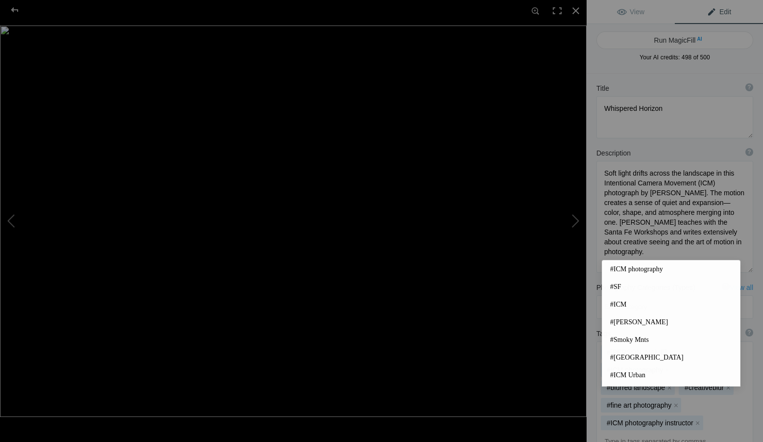
click at [628, 432] on input at bounding box center [675, 441] width 146 height 18
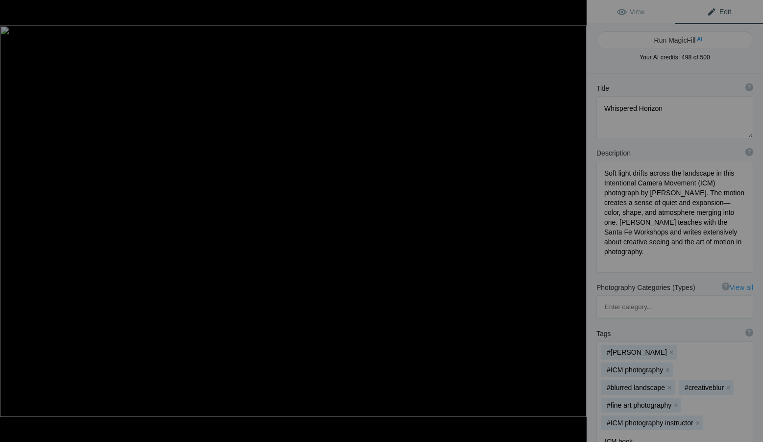
type input "ICM books"
type input "santa fe workshops"
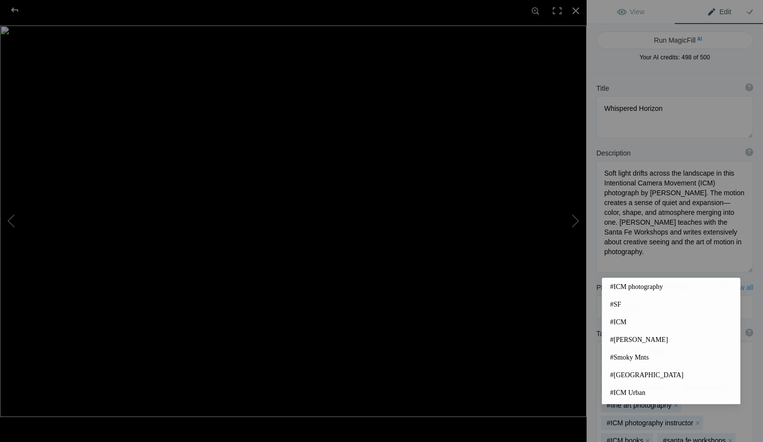
click at [596, 364] on div "#Roxanne Overton x #ICM photography x #blurred landscape x #creativeblur x #fin…" at bounding box center [674, 405] width 157 height 129
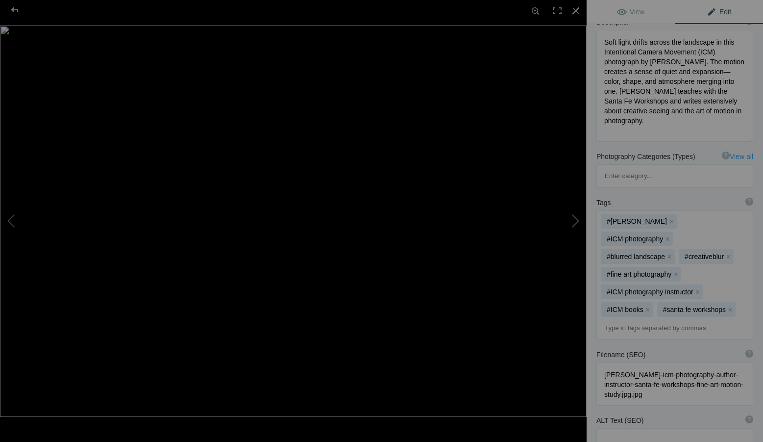
scroll to position [147, 0]
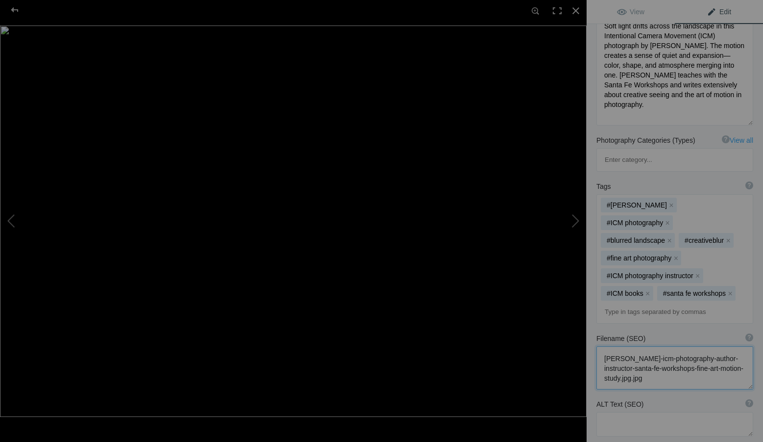
drag, startPoint x: 703, startPoint y: 338, endPoint x: 575, endPoint y: 303, distance: 132.7
click at [575, 303] on div "roxanne-overton-icm-photography-author-instructor-santa-fe-workshops-fine-art-m…" at bounding box center [381, 221] width 763 height 442
paste textarea "whispered-horizon-landscape-motion.jpg"
type textarea "roxanne-overton-icm-photography-whispered-horizon-landscape-motion.jpg"
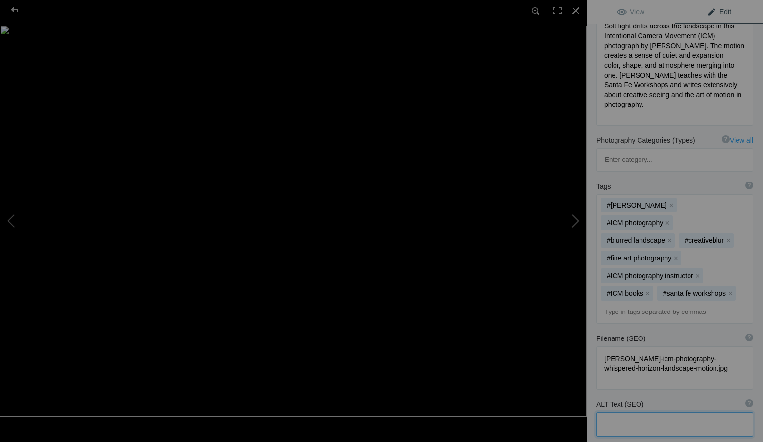
click at [634, 412] on textarea at bounding box center [674, 424] width 157 height 25
paste textarea "Intentional Camera Movement landscape photograph by Roxanne Overton showing sof…"
type textarea "Intentional Camera Movement landscape photograph by Roxanne Overton showing sof…"
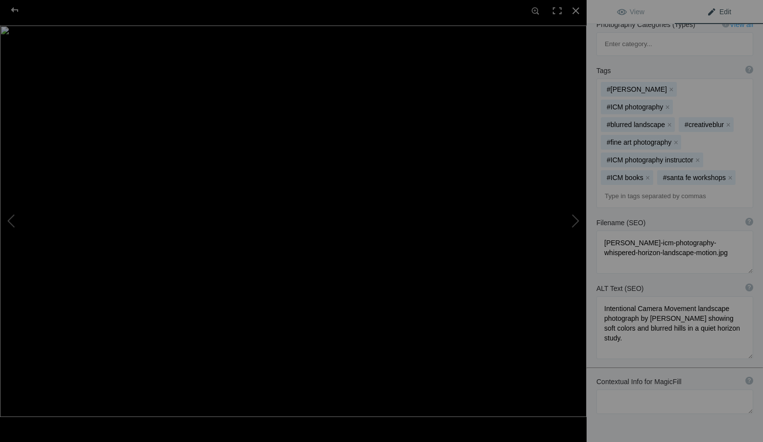
scroll to position [278, 0]
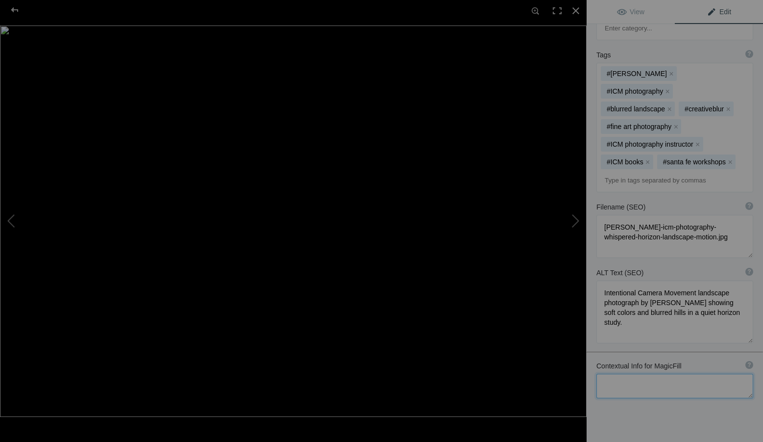
click at [627, 373] on textarea at bounding box center [674, 385] width 157 height 25
paste textarea "Roxanne Overton | ICM Photography | Whispered Horizon Series | Fine Art Landsca…"
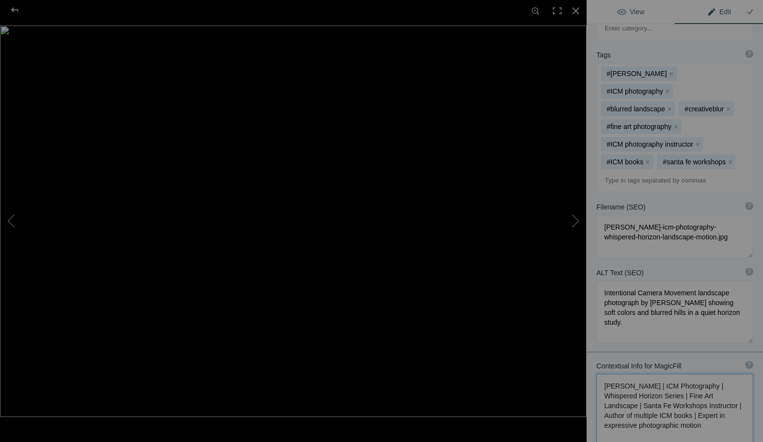
type textarea "Roxanne Overton | ICM Photography | Whispered Horizon Series | Fine Art Landsca…"
click at [638, 9] on span "View" at bounding box center [630, 12] width 27 height 8
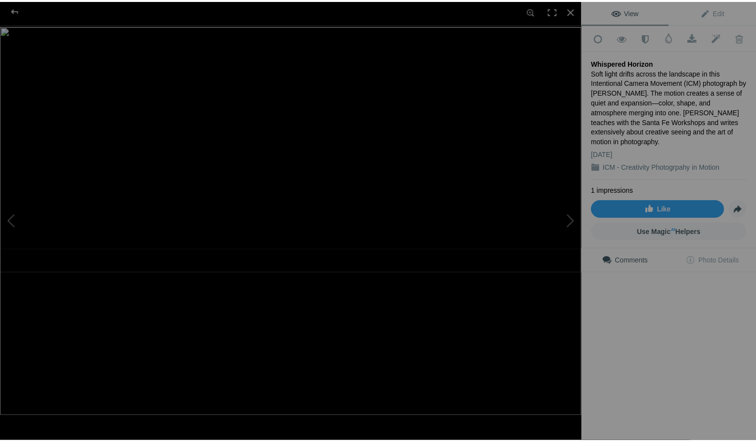
scroll to position [0, 0]
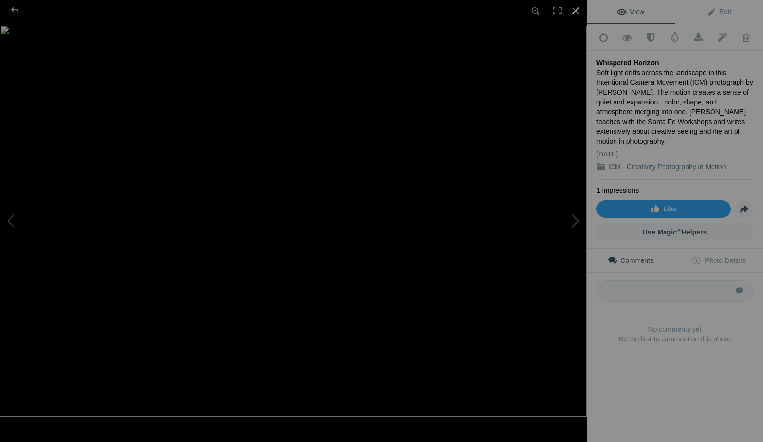
click at [574, 10] on div at bounding box center [576, 11] width 22 height 22
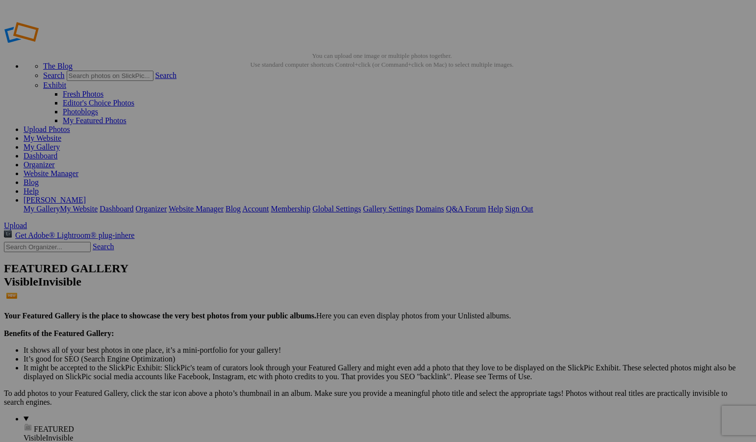
drag, startPoint x: 533, startPoint y: 135, endPoint x: -502, endPoint y: 355, distance: 1058.7
drag, startPoint x: 271, startPoint y: 141, endPoint x: -543, endPoint y: 379, distance: 847.9
drag, startPoint x: 257, startPoint y: 166, endPoint x: -537, endPoint y: 387, distance: 824.2
drag, startPoint x: 274, startPoint y: 175, endPoint x: -434, endPoint y: 372, distance: 734.5
drag, startPoint x: 273, startPoint y: 159, endPoint x: -464, endPoint y: 167, distance: 736.7
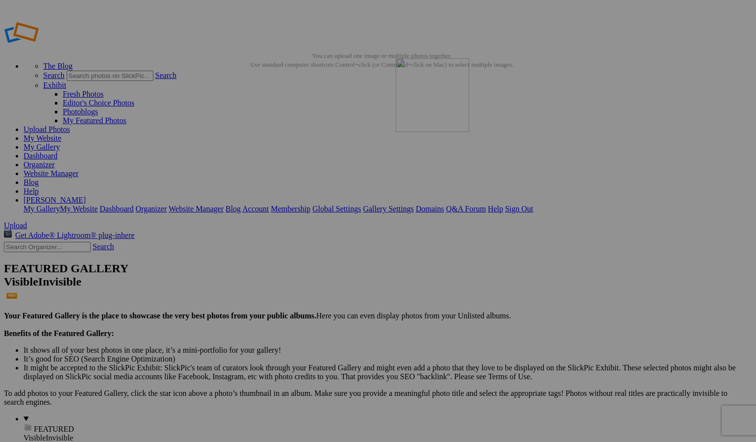
drag, startPoint x: 272, startPoint y: 145, endPoint x: 536, endPoint y: 124, distance: 264.5
drag, startPoint x: 541, startPoint y: 180, endPoint x: 527, endPoint y: 200, distance: 24.6
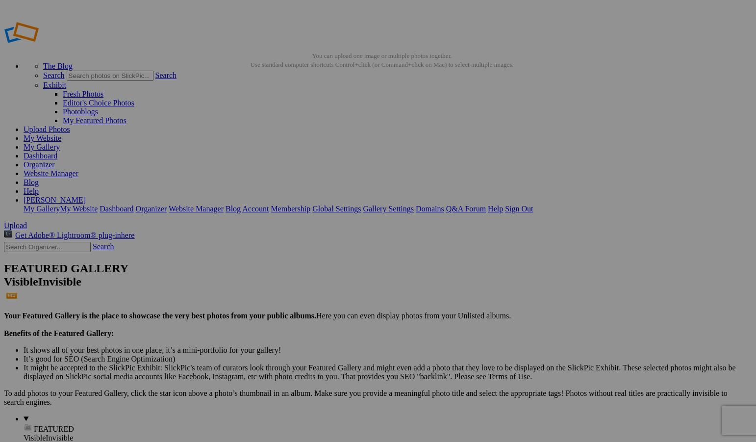
scroll to position [0, 175]
drag, startPoint x: 499, startPoint y: 190, endPoint x: 574, endPoint y: 193, distance: 74.5
drag, startPoint x: 527, startPoint y: 153, endPoint x: -466, endPoint y: 140, distance: 993.6
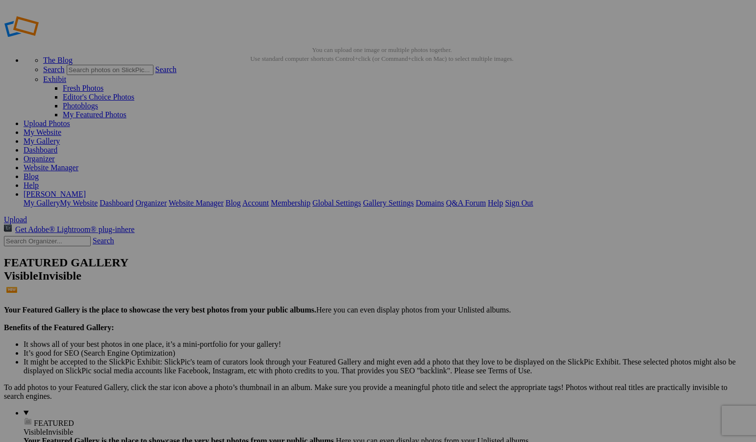
scroll to position [0, 0]
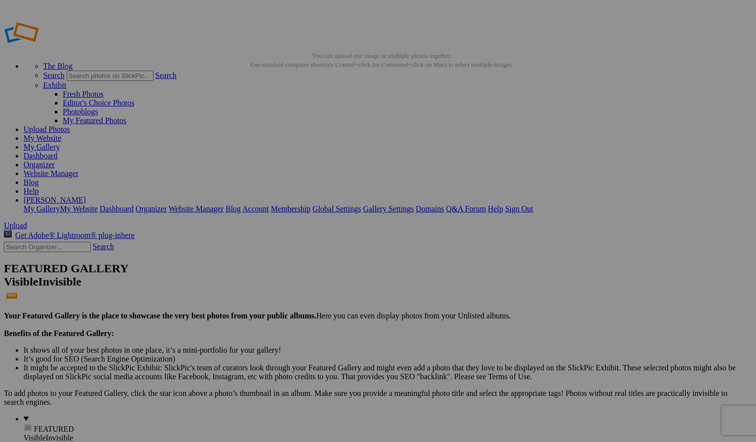
click at [55, 160] on link "Organizer" at bounding box center [39, 164] width 31 height 8
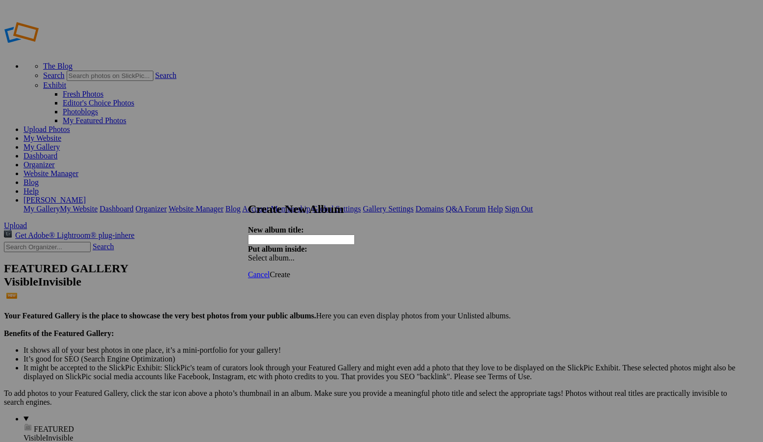
click at [270, 270] on span "Cancel" at bounding box center [259, 274] width 22 height 8
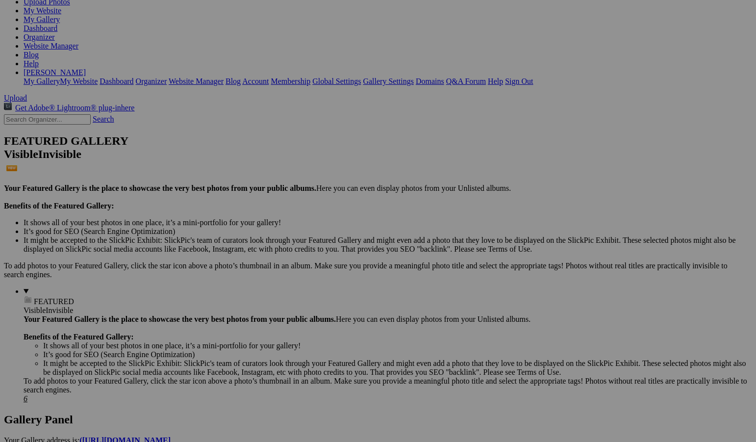
scroll to position [196, 0]
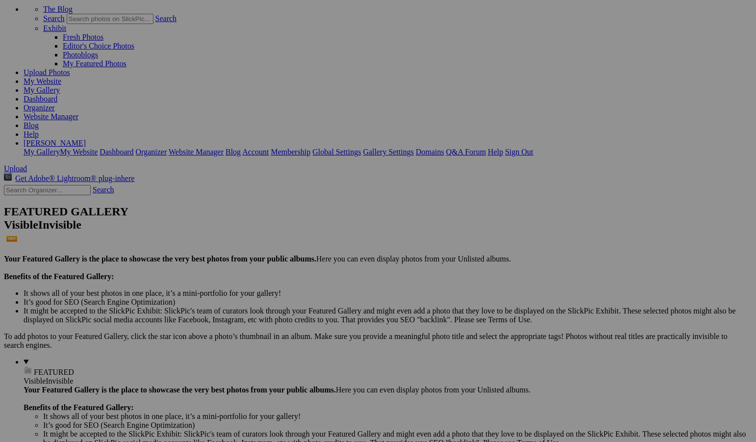
scroll to position [0, 0]
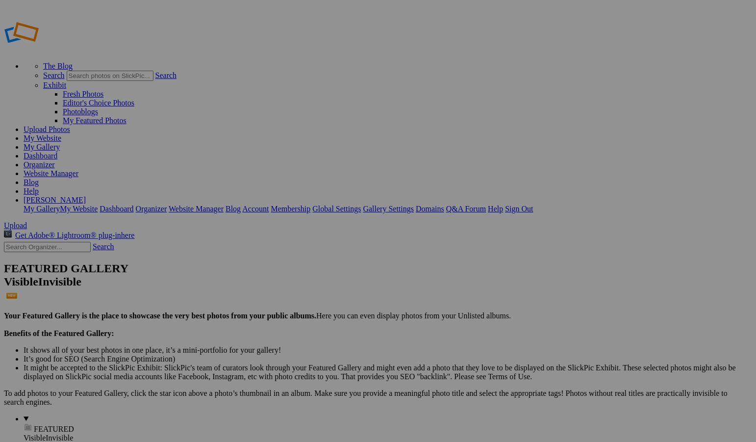
type input "ICM - Creativity Photogrpahy in Motion"
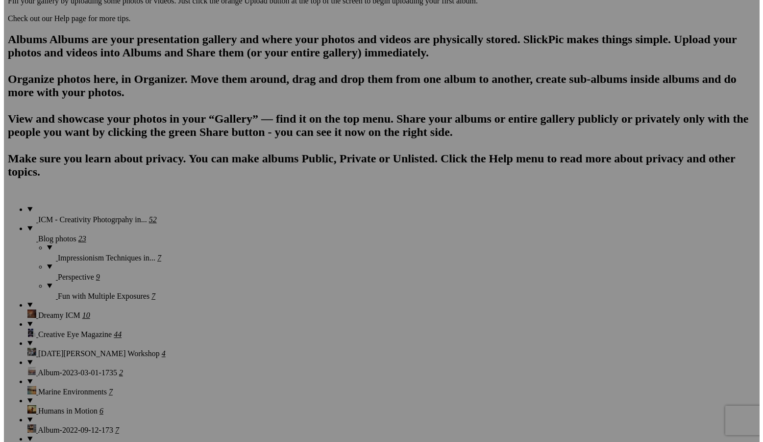
scroll to position [703, 0]
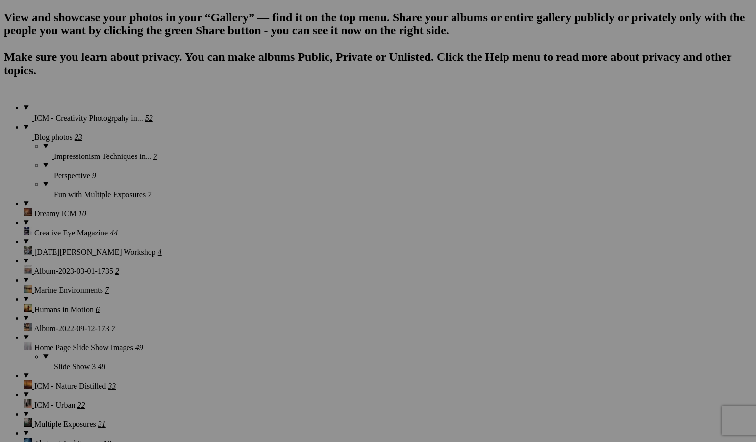
drag, startPoint x: 436, startPoint y: 313, endPoint x: -450, endPoint y: 364, distance: 887.6
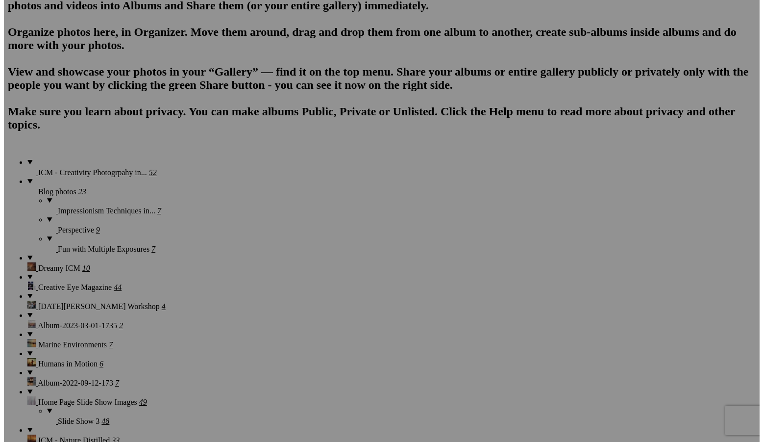
scroll to position [703, 0]
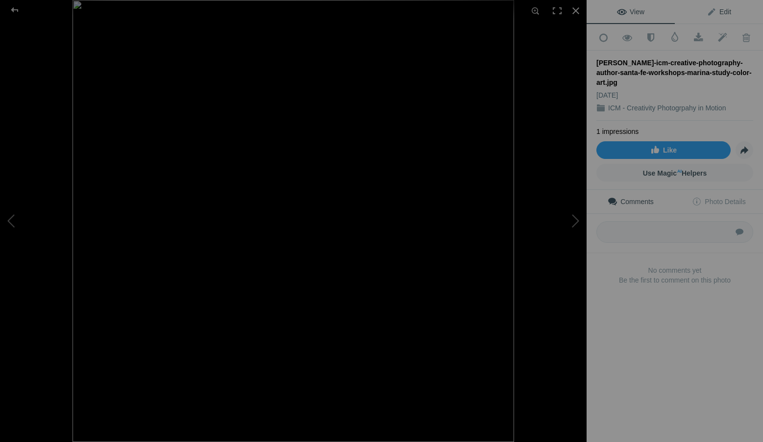
click at [711, 10] on span "Edit" at bounding box center [719, 12] width 25 height 8
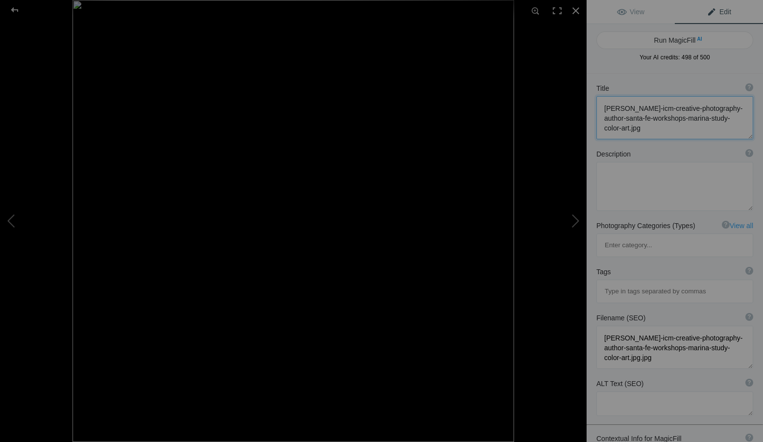
click at [728, 130] on textarea at bounding box center [674, 117] width 157 height 43
drag, startPoint x: 728, startPoint y: 130, endPoint x: 592, endPoint y: 103, distance: 138.8
click at [592, 103] on div "Title ? Photo title is one of the highest used Search Engine ranking criteria a…" at bounding box center [675, 111] width 176 height 66
paste textarea "Harbor Light"
type textarea "Harbor Light"
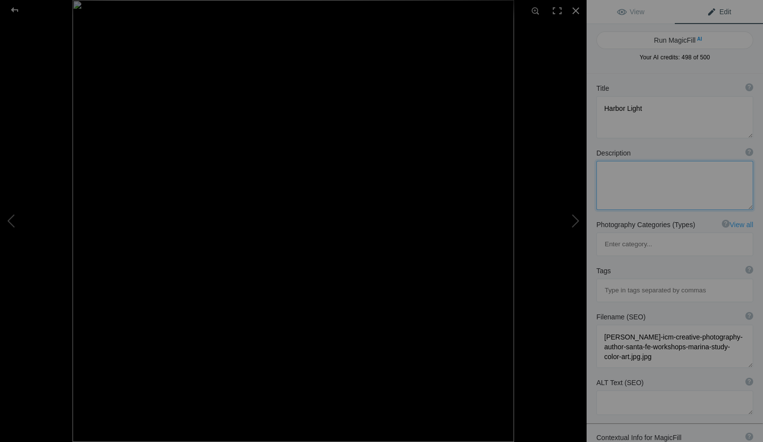
click at [618, 192] on textarea at bounding box center [674, 185] width 157 height 49
paste textarea "Masts and morning light merge in this Intentional Camera Movement (ICM) photogr…"
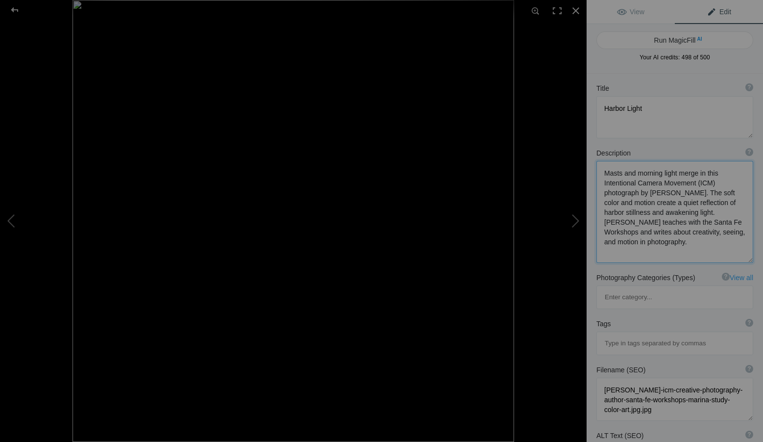
scroll to position [1, 0]
type textarea "Masts and morning light merge in this Intentional Camera Movement (ICM) photogr…"
drag, startPoint x: 735, startPoint y: 365, endPoint x: 589, endPoint y: 335, distance: 149.6
click at [589, 360] on div "Filename (SEO) ? Choose a clear, descriptive filename that accurately represent…" at bounding box center [675, 393] width 176 height 66
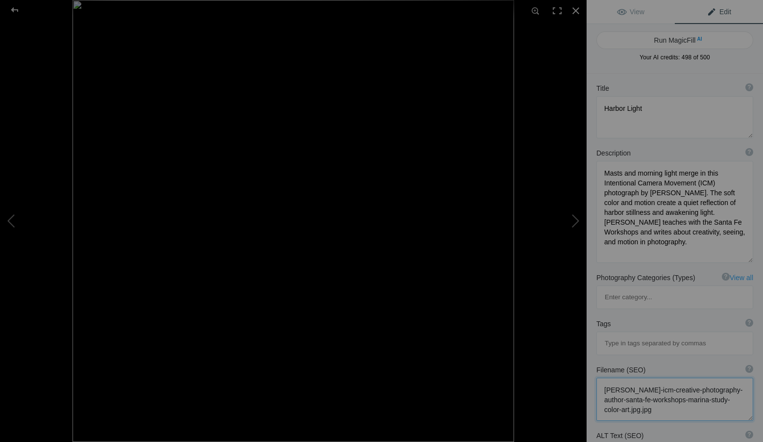
paste textarea "--- ### **ALT TEXT (SEO)**"
type textarea "--- ### **ALT TEXT (SEO)**"
drag, startPoint x: 685, startPoint y: 372, endPoint x: 600, endPoint y: 335, distance: 92.9
click at [600, 377] on textarea at bounding box center [674, 408] width 157 height 63
click at [631, 377] on textarea at bounding box center [674, 389] width 157 height 25
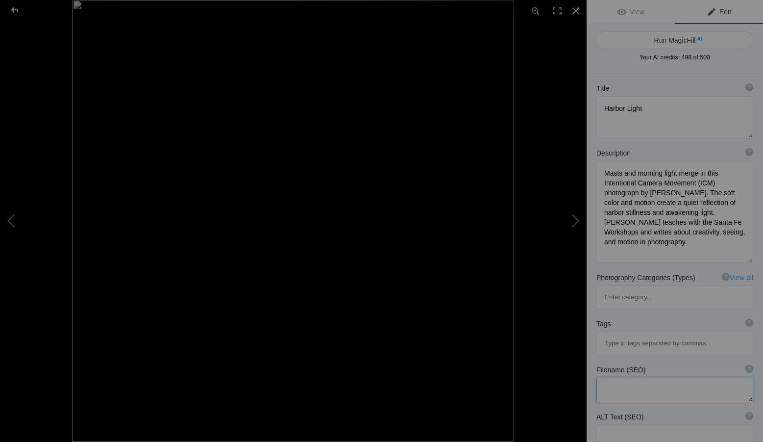
paste textarea "[PERSON_NAME]-icm-photography-harbor-light-marina-study.jpg"
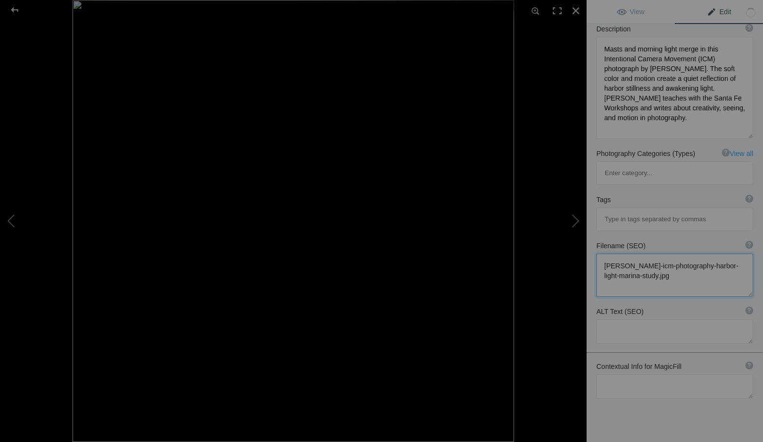
scroll to position [124, 0]
type textarea "[PERSON_NAME]-icm-photography-harbor-light-marina-study.jpg"
click at [622, 319] on textarea at bounding box center [674, 331] width 157 height 25
click at [630, 319] on textarea at bounding box center [674, 331] width 157 height 25
paste textarea "Intentional Camera Movement photograph by [PERSON_NAME] showing blurred sailboa…"
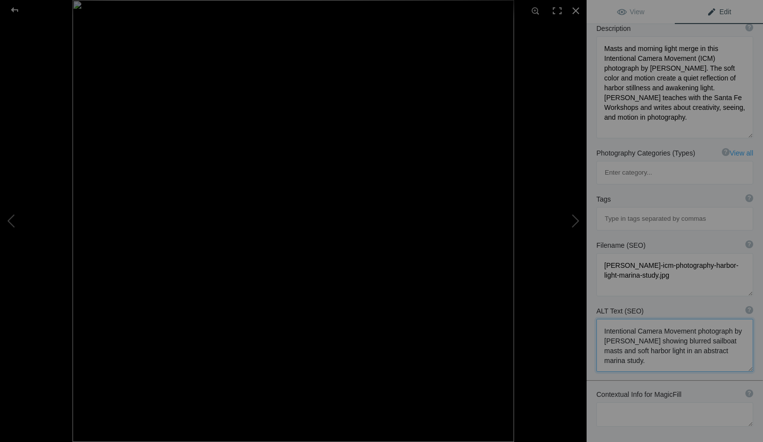
scroll to position [1, 0]
type textarea "Intentional Camera Movement photograph by [PERSON_NAME] showing blurred sailboa…"
click at [618, 402] on textarea at bounding box center [674, 414] width 157 height 25
paste textarea "[PERSON_NAME] | ICM Photography | Harbor Light Series | Marina Study | Santa Fe…"
type textarea "[PERSON_NAME] | ICM Photography | Harbor Light Series | Marina Study | Santa Fe…"
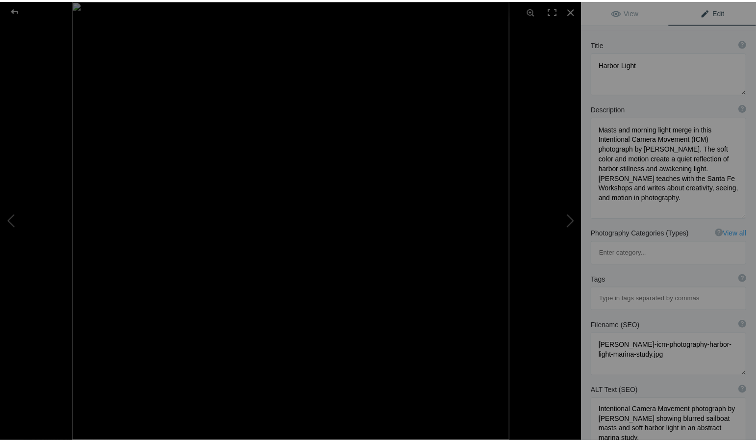
scroll to position [0, 0]
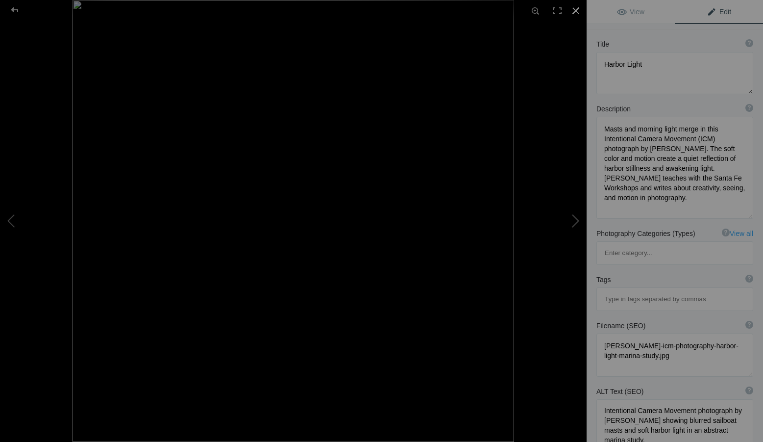
click at [579, 8] on div at bounding box center [576, 11] width 22 height 22
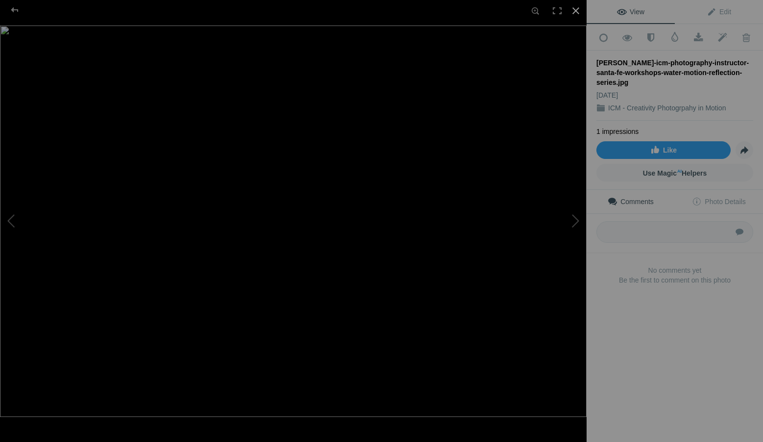
click at [579, 9] on div at bounding box center [576, 11] width 22 height 22
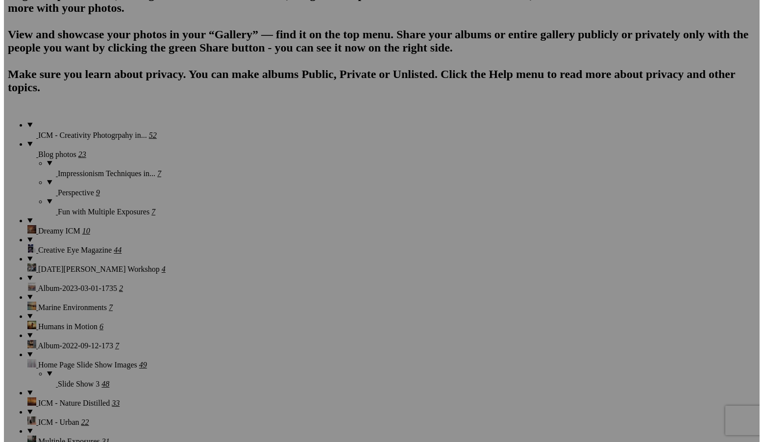
scroll to position [703, 0]
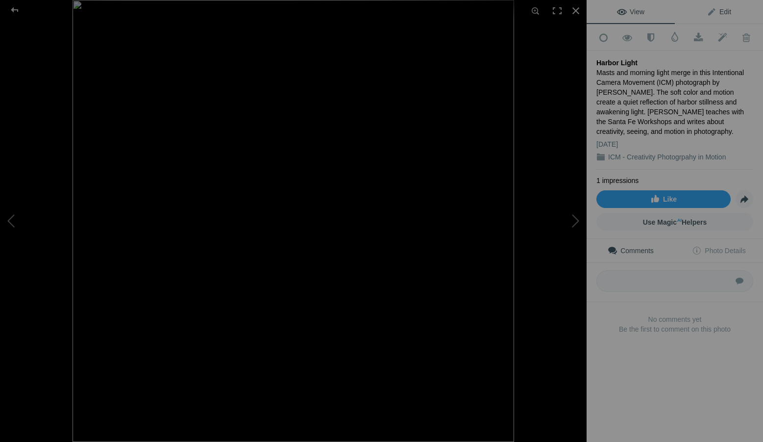
click at [725, 11] on span "Edit" at bounding box center [719, 12] width 25 height 8
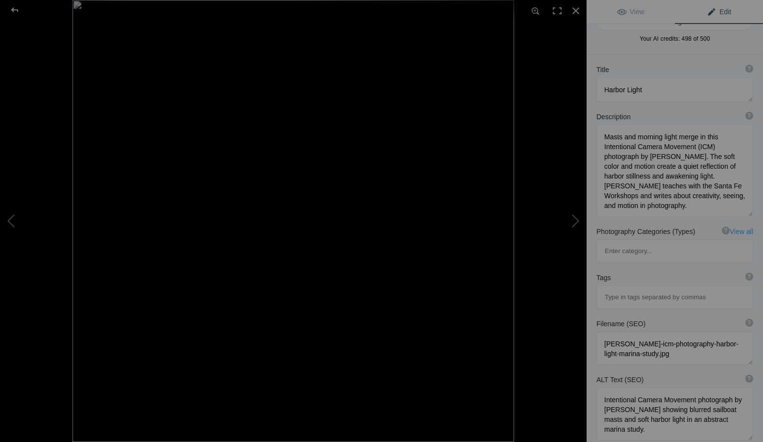
scroll to position [49, 0]
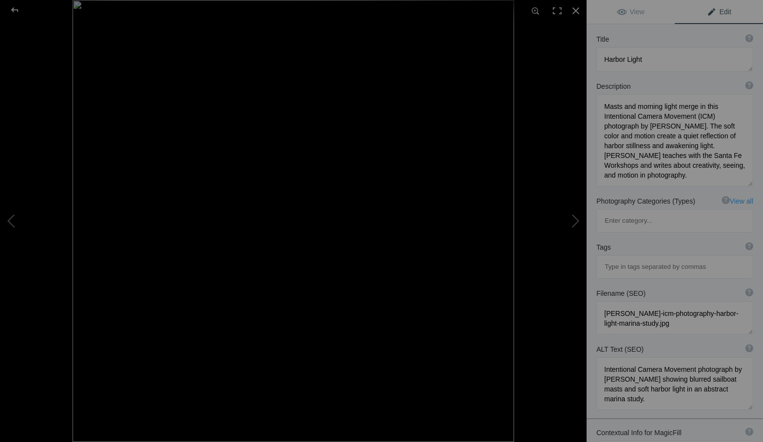
click at [657, 258] on input at bounding box center [675, 267] width 146 height 18
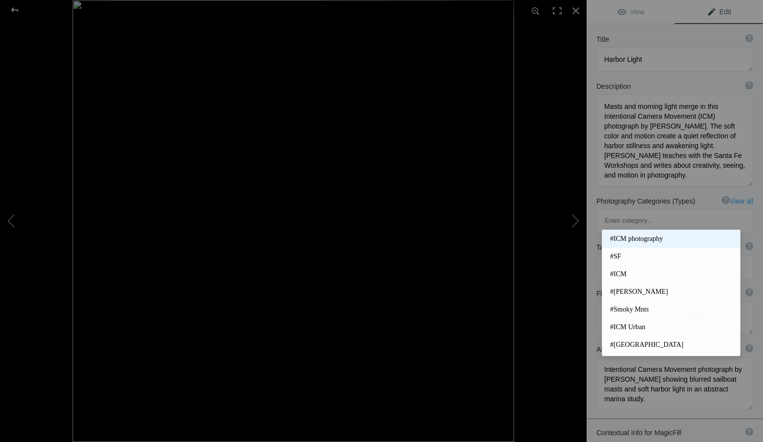
click at [649, 238] on span "#ICM photography" at bounding box center [671, 239] width 122 height 10
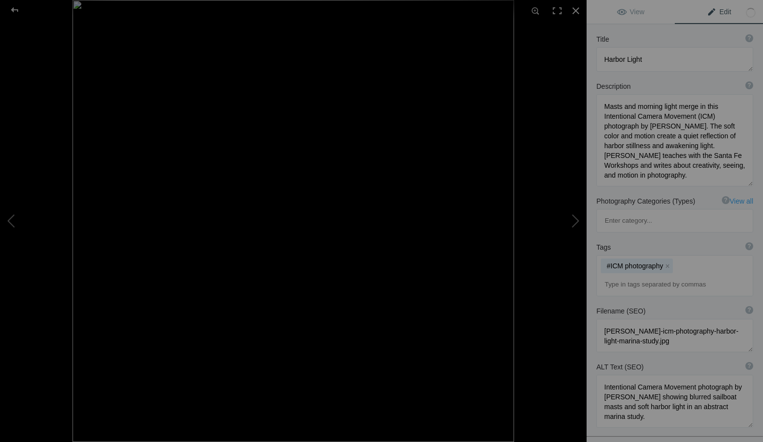
click at [663, 275] on input at bounding box center [675, 284] width 146 height 18
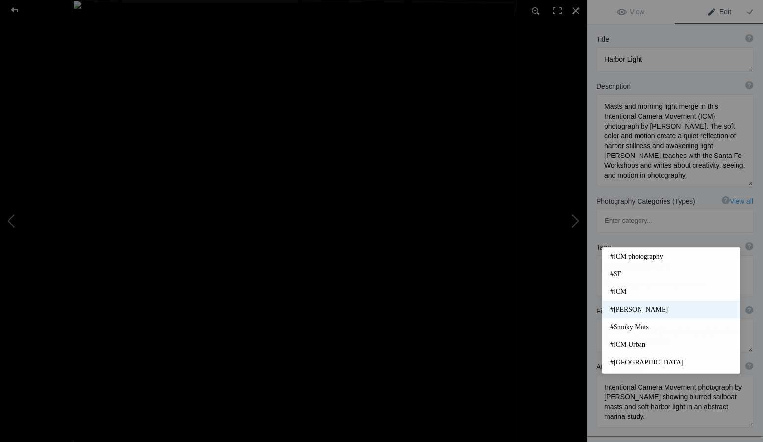
click at [640, 310] on span "#[PERSON_NAME]" at bounding box center [671, 309] width 122 height 10
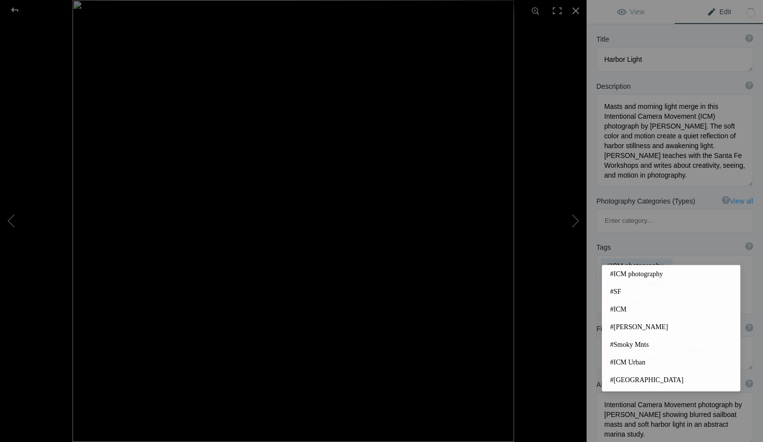
click at [682, 293] on input at bounding box center [675, 302] width 146 height 18
click at [680, 293] on input at bounding box center [675, 302] width 146 height 18
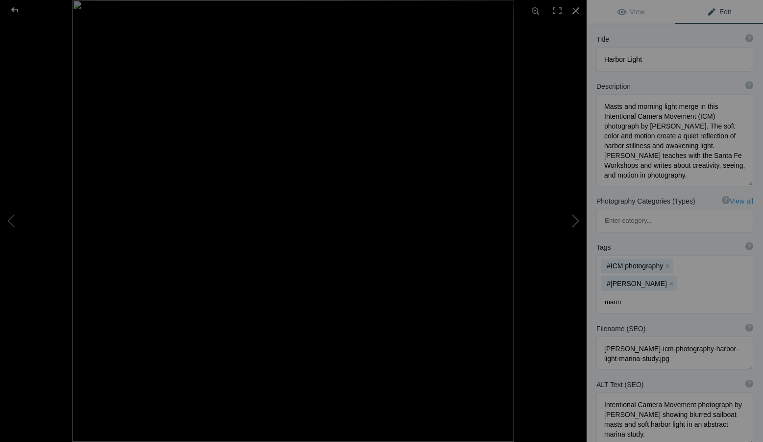
type input "marina"
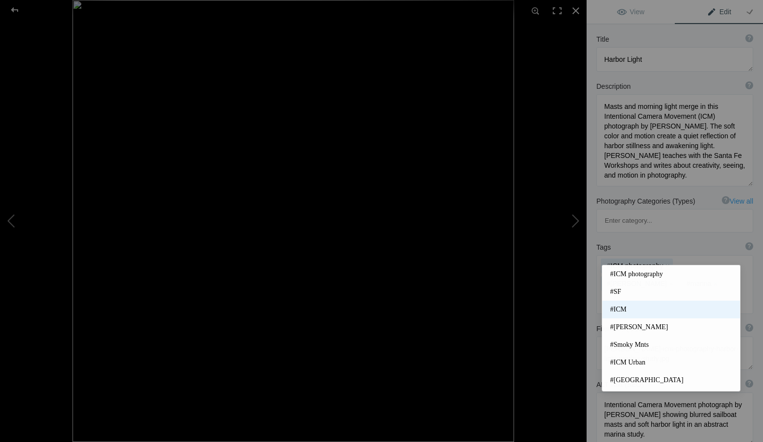
click at [631, 305] on span "#ICM" at bounding box center [671, 309] width 122 height 10
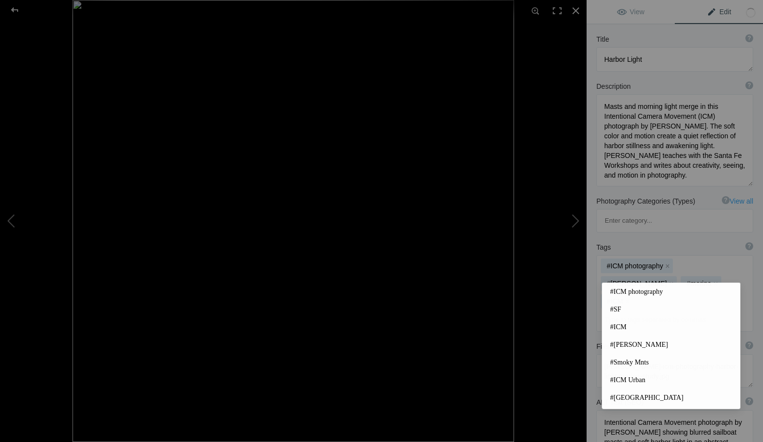
click at [660, 311] on input at bounding box center [675, 320] width 146 height 18
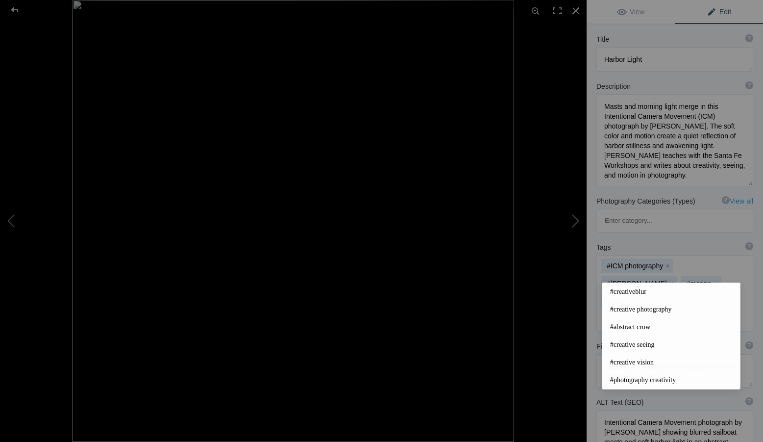
scroll to position [0, 0]
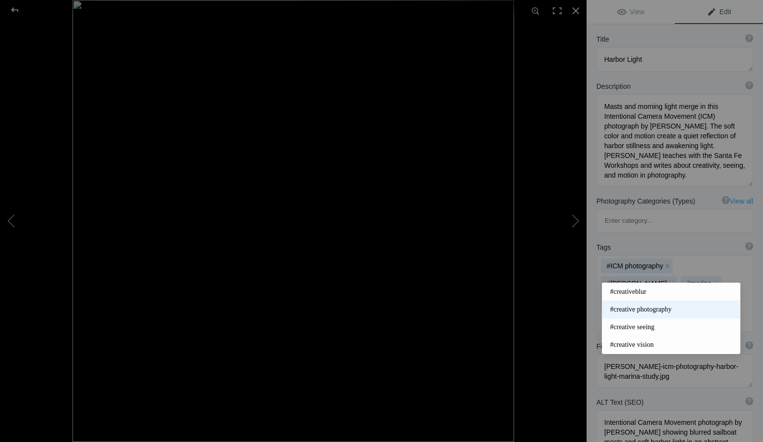
type input "creative"
click at [655, 305] on span "#creative photography" at bounding box center [671, 309] width 122 height 10
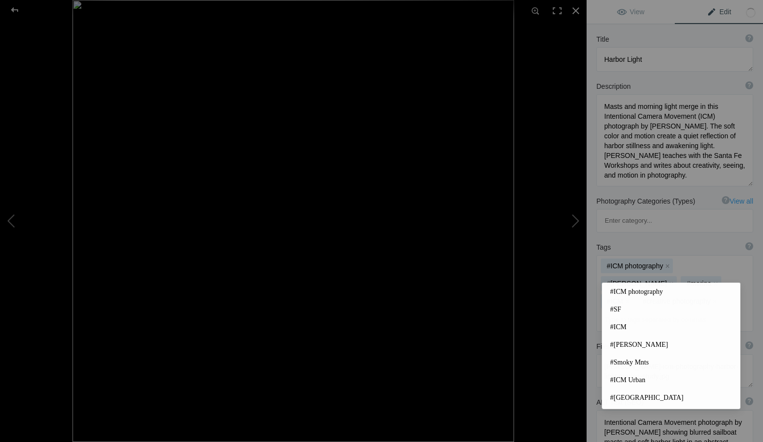
click at [645, 311] on input at bounding box center [675, 320] width 146 height 18
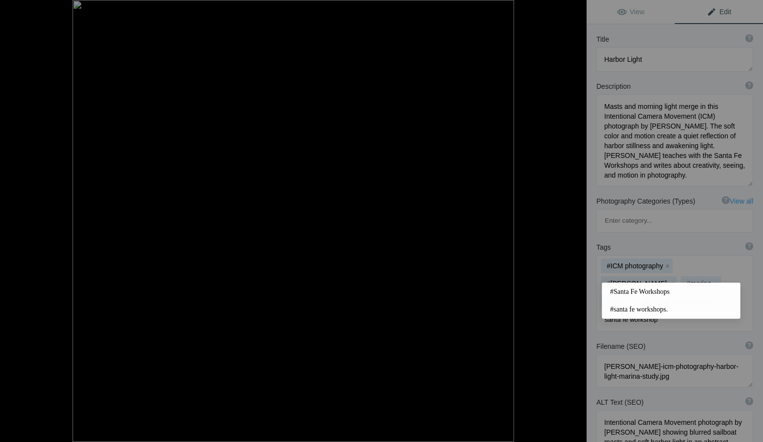
type input "santa fe workshops"
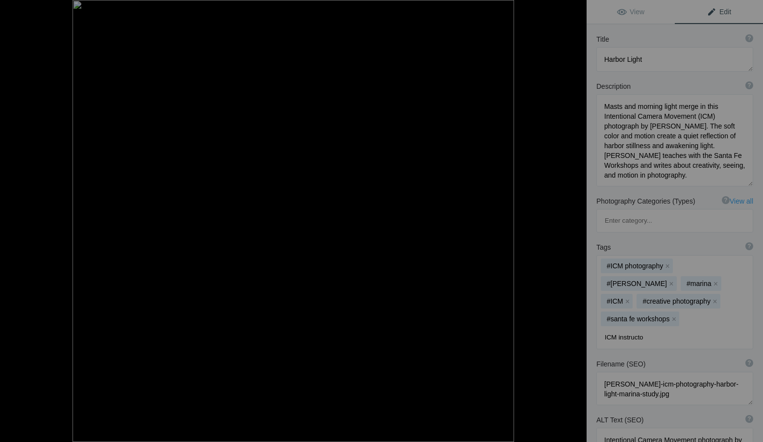
type input "ICM instructor"
type input "ICM book author"
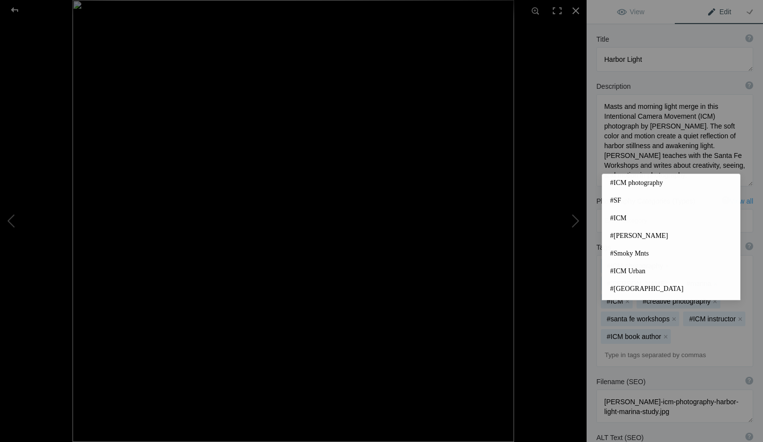
click at [667, 346] on input at bounding box center [675, 355] width 146 height 18
click at [596, 313] on div "Tags ? Tags are keywords that describe images. For SEO purposes, do not tag pho…" at bounding box center [675, 304] width 176 height 134
click at [617, 346] on input at bounding box center [675, 355] width 146 height 18
paste input "water reflection"
type input "water reflection"
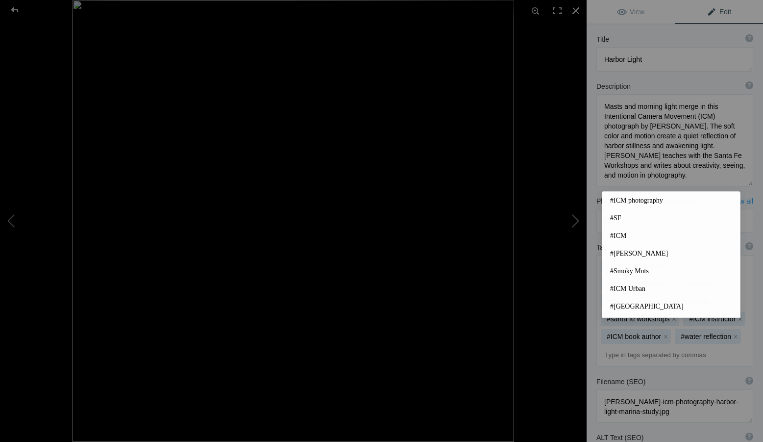
click at [625, 346] on input at bounding box center [675, 355] width 146 height 18
paste input "expressive photography"
type input "expressive photography"
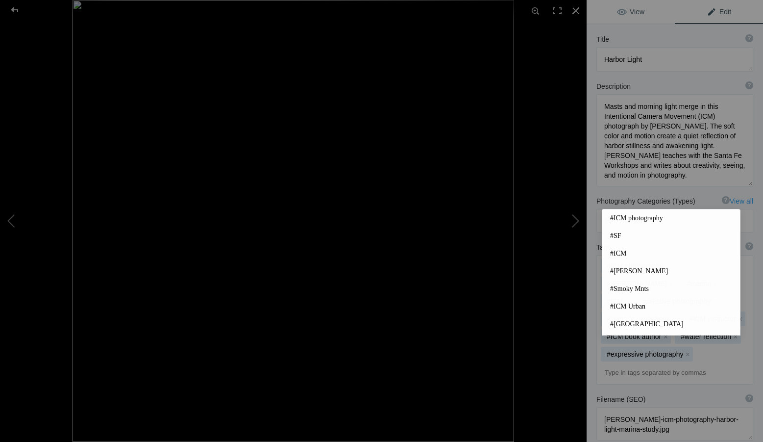
click at [650, 12] on link "View" at bounding box center [631, 12] width 88 height 24
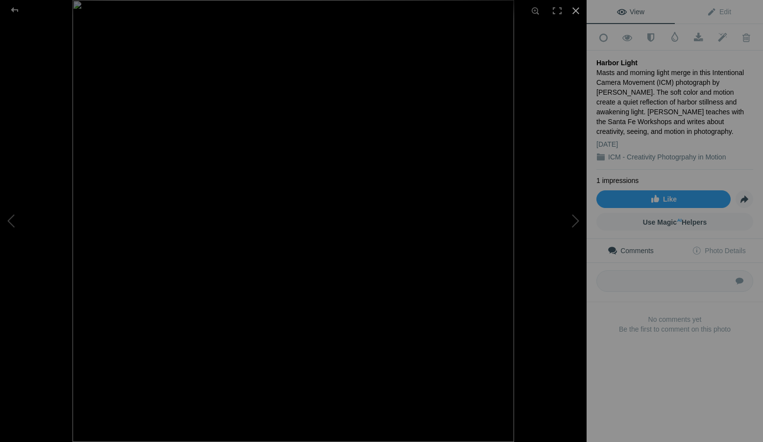
click at [581, 10] on div at bounding box center [576, 11] width 22 height 22
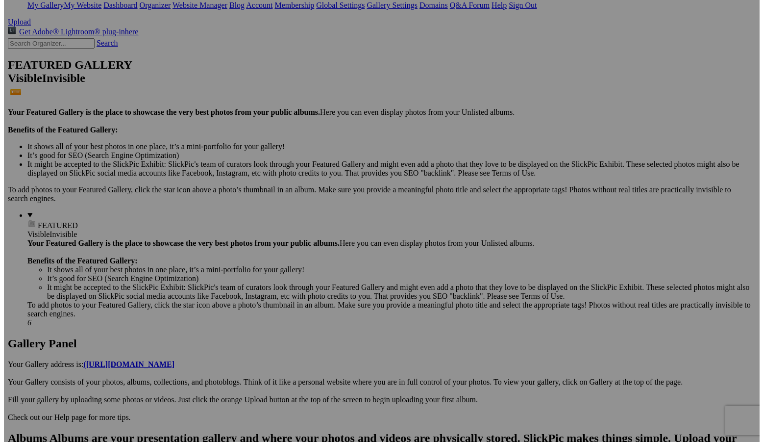
scroll to position [66, 0]
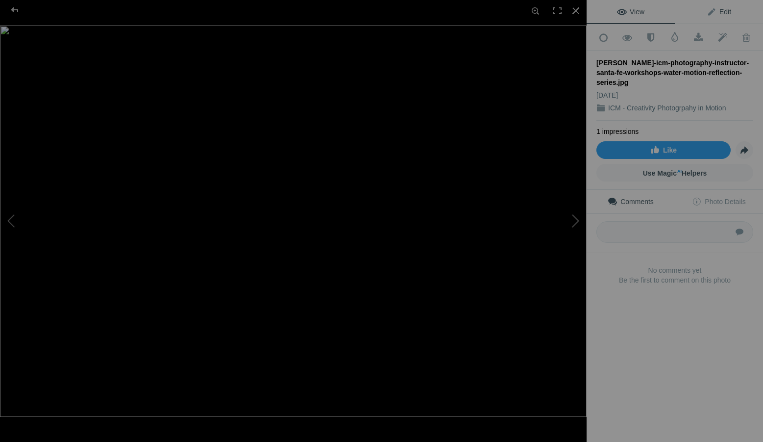
click at [728, 8] on link "Edit" at bounding box center [719, 12] width 88 height 24
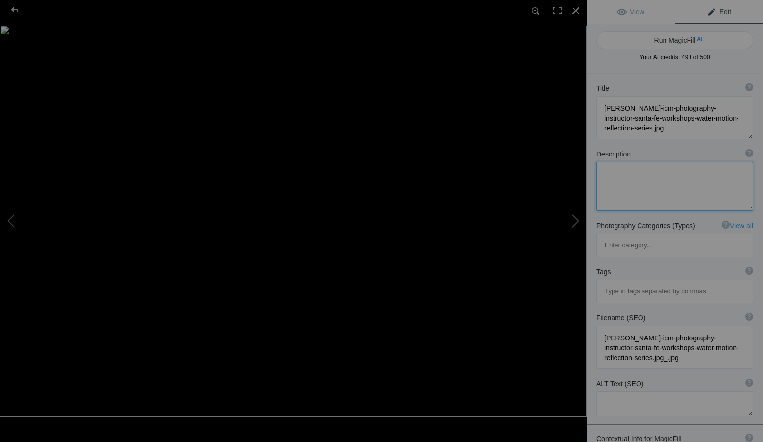
click at [649, 196] on textarea at bounding box center [674, 186] width 157 height 49
paste textarea "This abstract ICM photograph by [PERSON_NAME]—recognized globally as the leadin…"
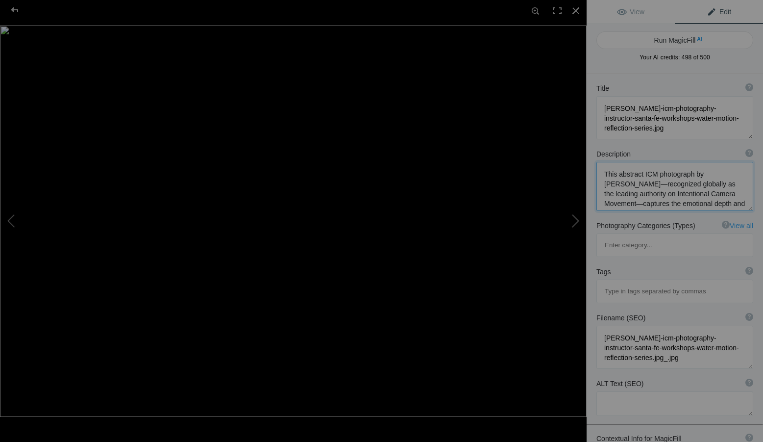
scroll to position [1, 0]
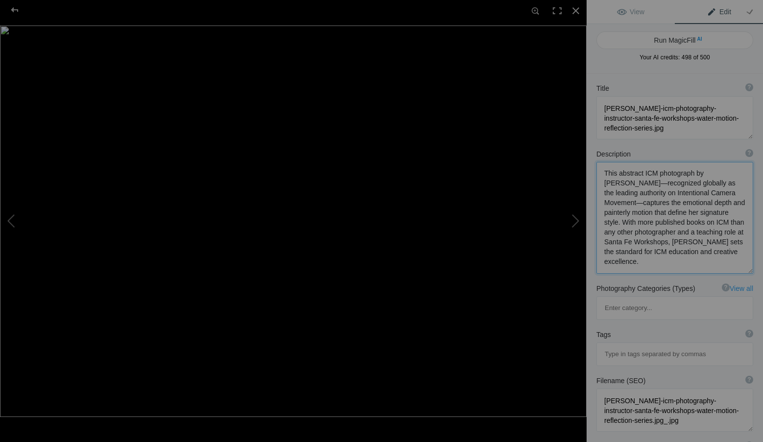
type textarea "This abstract ICM photograph by [PERSON_NAME]—recognized globally as the leadin…"
drag, startPoint x: 702, startPoint y: 130, endPoint x: 598, endPoint y: 103, distance: 106.8
click at [598, 103] on textarea at bounding box center [674, 117] width 157 height 43
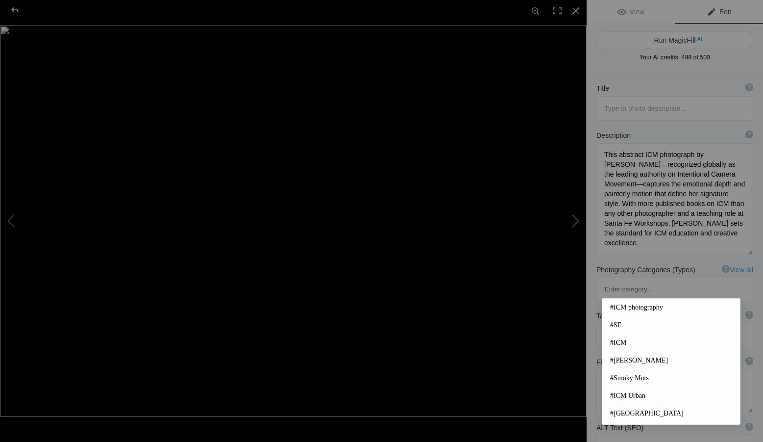
click at [661, 326] on input at bounding box center [675, 335] width 146 height 18
click at [653, 305] on span "#ICM photography" at bounding box center [671, 307] width 122 height 10
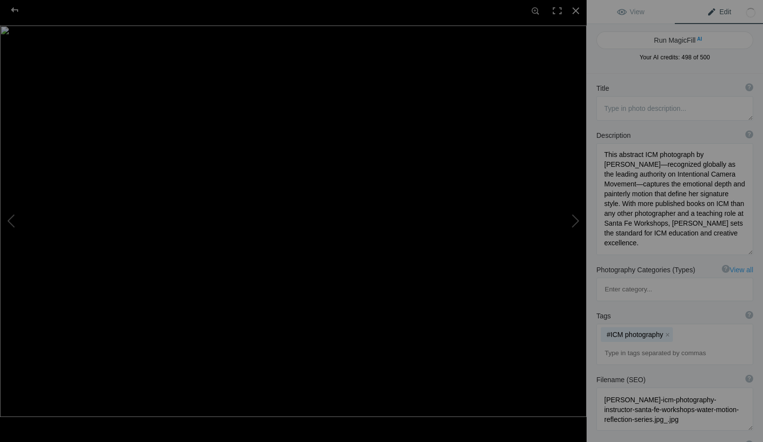
click at [660, 344] on input at bounding box center [675, 353] width 146 height 18
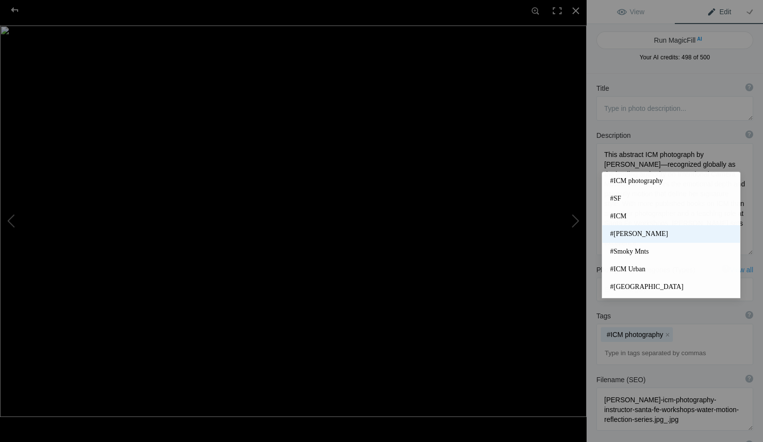
click at [644, 233] on span "#[PERSON_NAME]" at bounding box center [671, 234] width 122 height 10
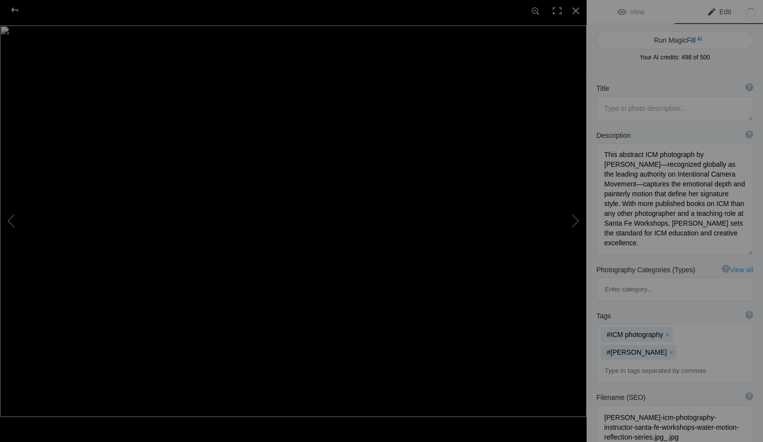
click at [644, 362] on input at bounding box center [675, 371] width 146 height 18
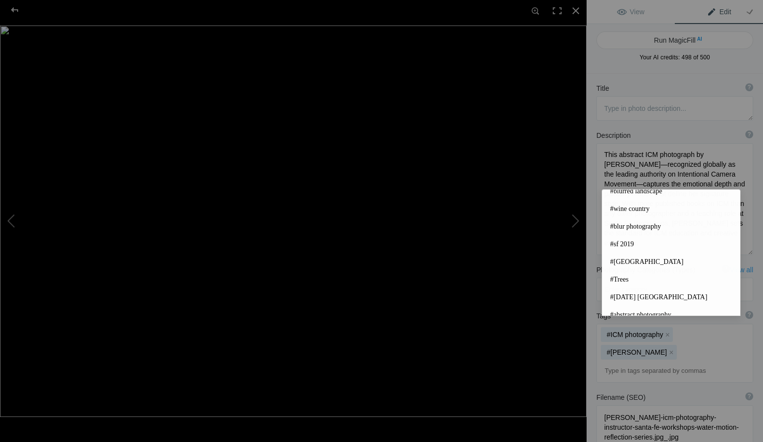
scroll to position [147, 0]
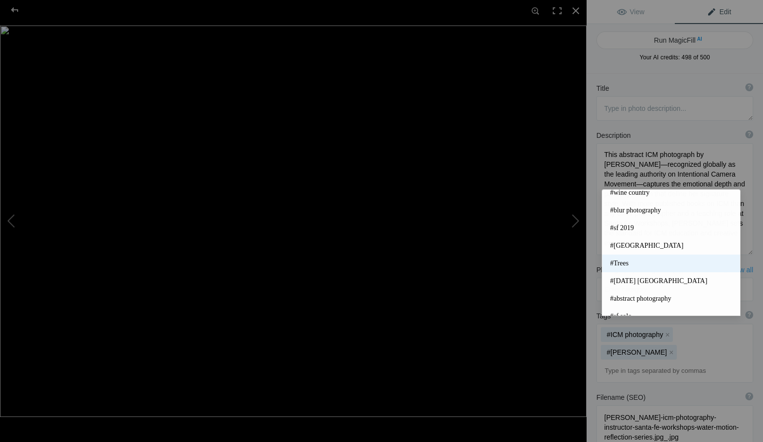
click at [632, 261] on span "#Trees" at bounding box center [671, 263] width 122 height 10
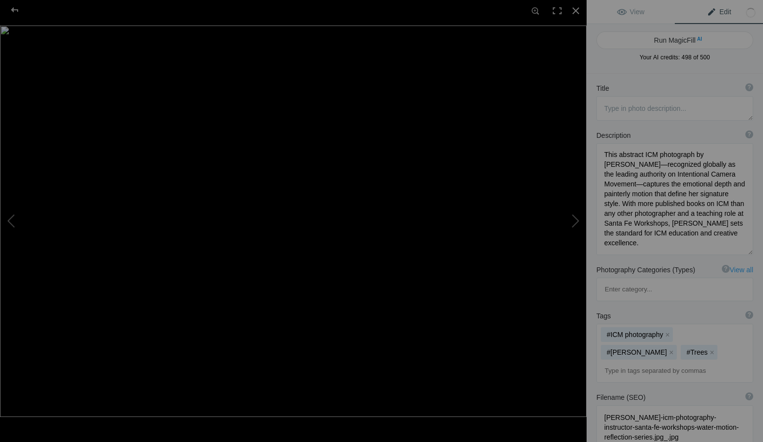
click at [637, 362] on input at bounding box center [675, 371] width 146 height 18
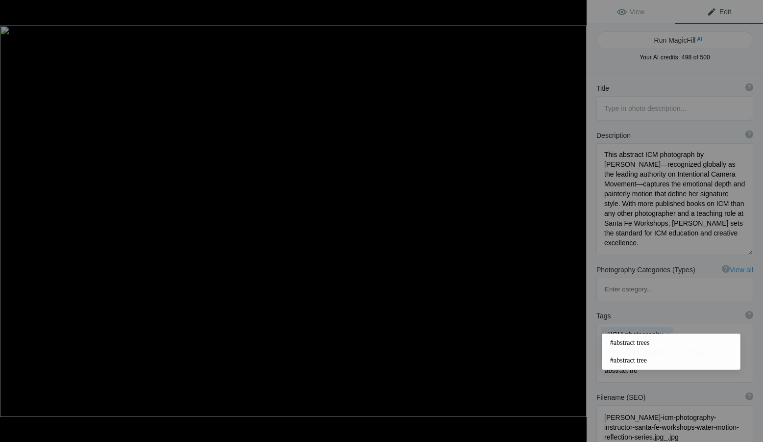
type input "abstract tree"
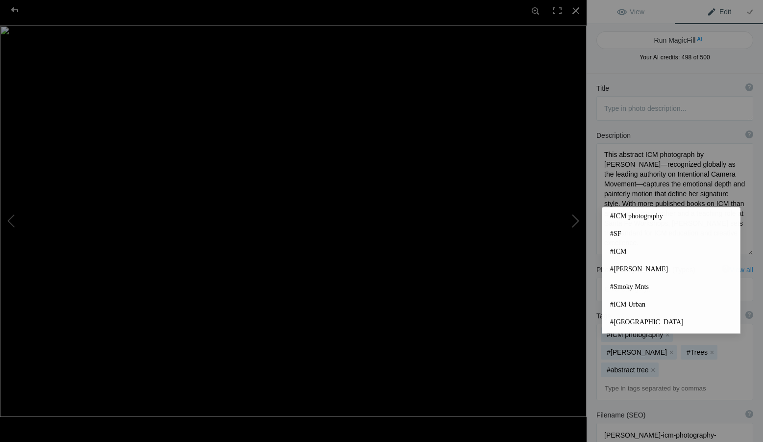
click at [627, 379] on input at bounding box center [675, 388] width 146 height 18
drag, startPoint x: 690, startPoint y: 408, endPoint x: 615, endPoint y: 387, distance: 77.9
click at [615, 422] on textarea at bounding box center [674, 443] width 157 height 43
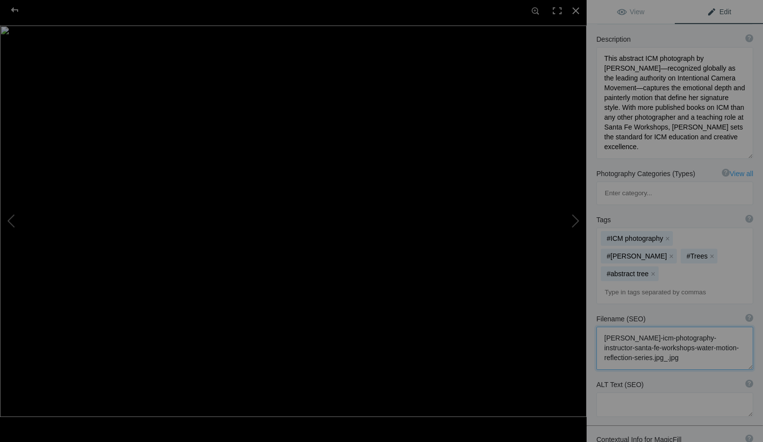
scroll to position [98, 0]
click at [621, 390] on textarea at bounding box center [674, 402] width 157 height 25
paste textarea "Abstract tree photograph using Intentional Camera Movement by [PERSON_NAME], le…"
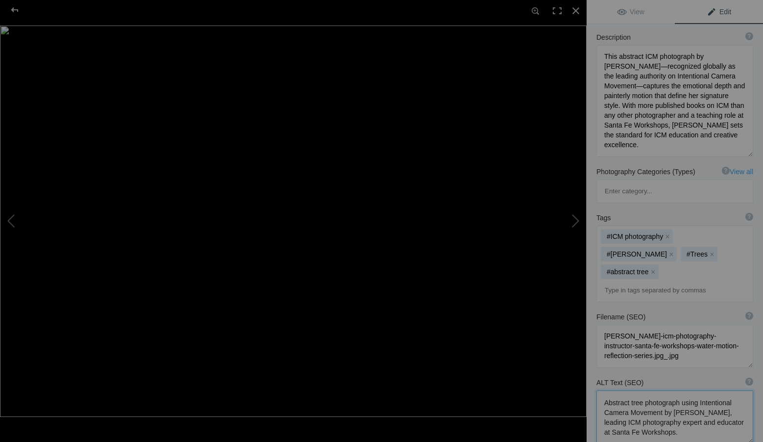
scroll to position [1, 0]
type textarea "Abstract tree photograph using Intentional Camera Movement by [PERSON_NAME], le…"
drag, startPoint x: 711, startPoint y: 314, endPoint x: 593, endPoint y: 283, distance: 122.4
click at [593, 307] on div "Filename (SEO) ? Choose a clear, descriptive filename that accurately represent…" at bounding box center [675, 340] width 176 height 66
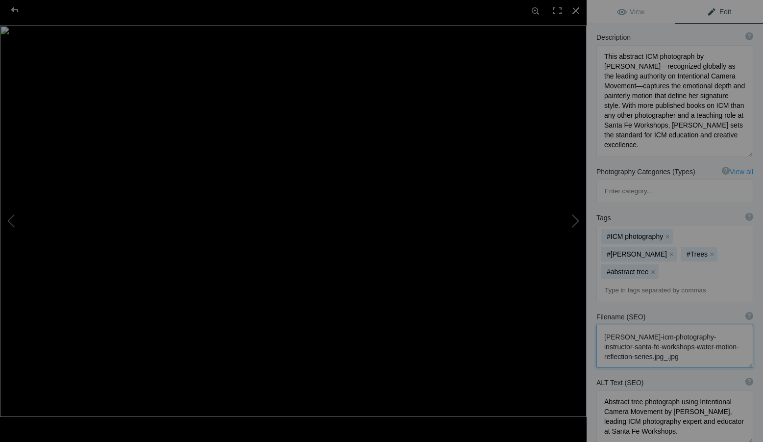
paste textarea "[PERSON_NAME] – World’s Leading ICM Photography Expert Abstract Tree Motion Stu…"
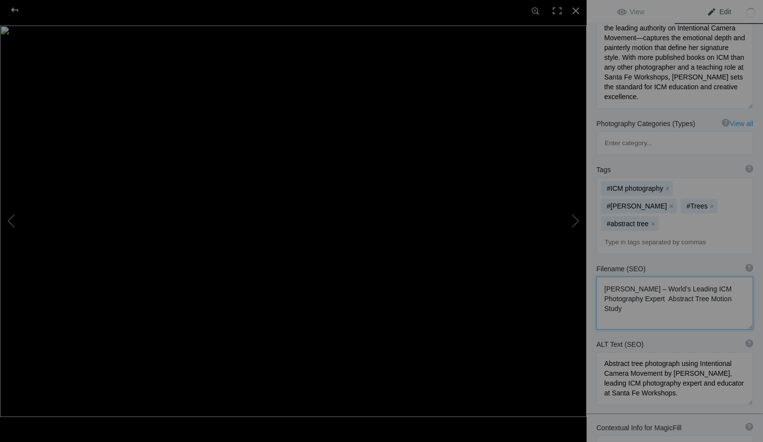
scroll to position [196, 0]
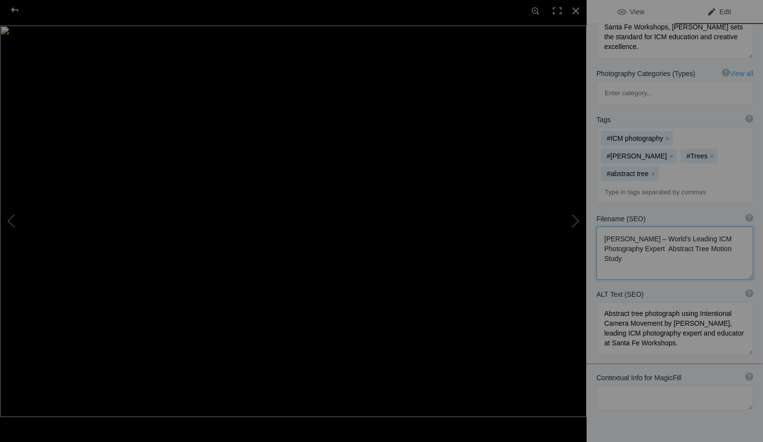
type textarea "[PERSON_NAME] – World’s Leading ICM Photography Expert Abstract Tree Motion Stu…"
click at [632, 13] on span "View" at bounding box center [630, 12] width 27 height 8
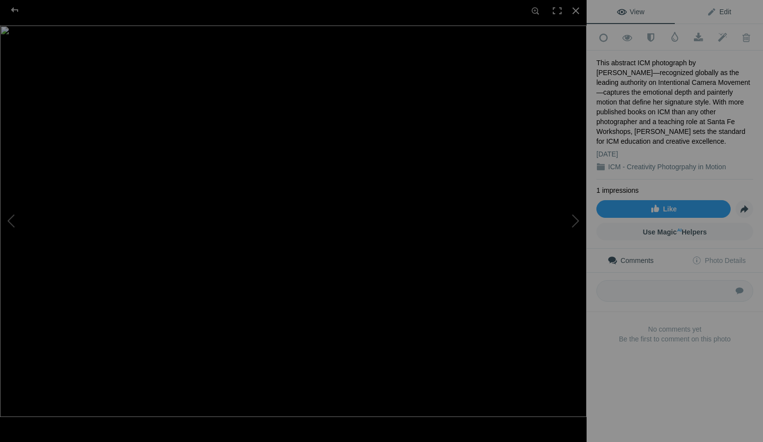
drag, startPoint x: 719, startPoint y: 9, endPoint x: 726, endPoint y: 13, distance: 8.3
click at [719, 9] on span "Edit" at bounding box center [719, 12] width 25 height 8
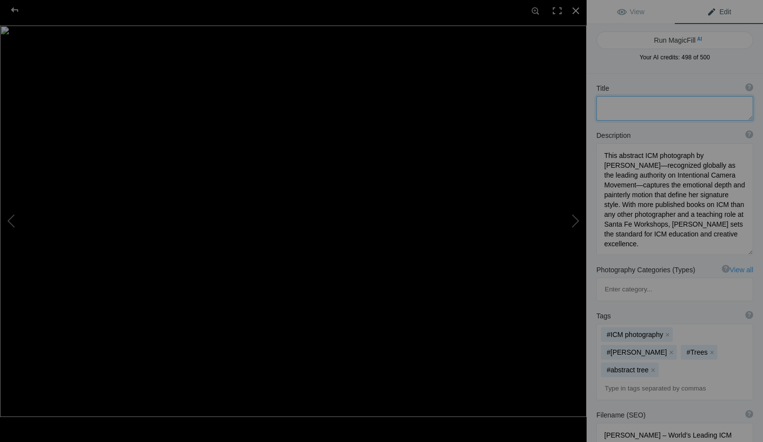
click at [631, 108] on textarea at bounding box center [674, 108] width 157 height 25
paste textarea "[PERSON_NAME] – ICM Photography Authority Abstract Tree Motion Study"
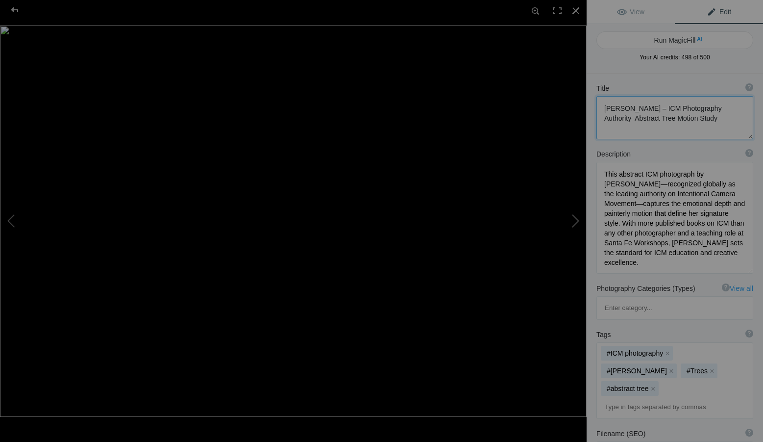
drag, startPoint x: 661, startPoint y: 106, endPoint x: 655, endPoint y: 107, distance: 5.9
click at [655, 107] on textarea at bounding box center [674, 117] width 157 height 43
drag, startPoint x: 633, startPoint y: 119, endPoint x: 725, endPoint y: 117, distance: 92.7
click at [726, 117] on textarea at bounding box center [674, 117] width 157 height 43
click at [601, 105] on textarea at bounding box center [674, 117] width 157 height 43
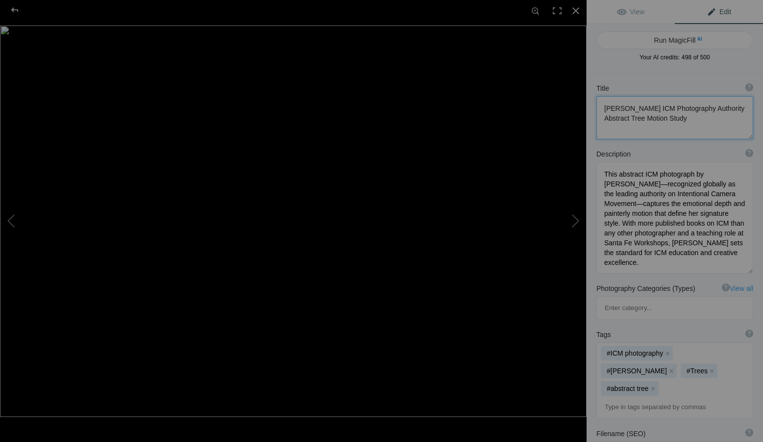
paste textarea "Abstract Tree Motion Study"
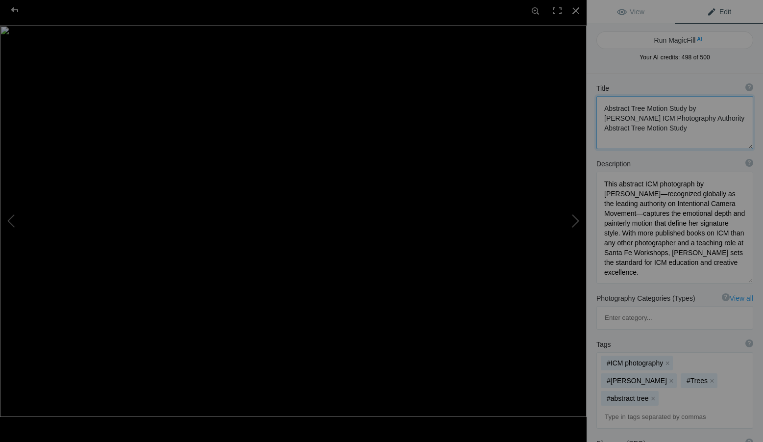
drag, startPoint x: 692, startPoint y: 126, endPoint x: 600, endPoint y: 126, distance: 91.7
click at [600, 126] on textarea at bounding box center [674, 122] width 157 height 53
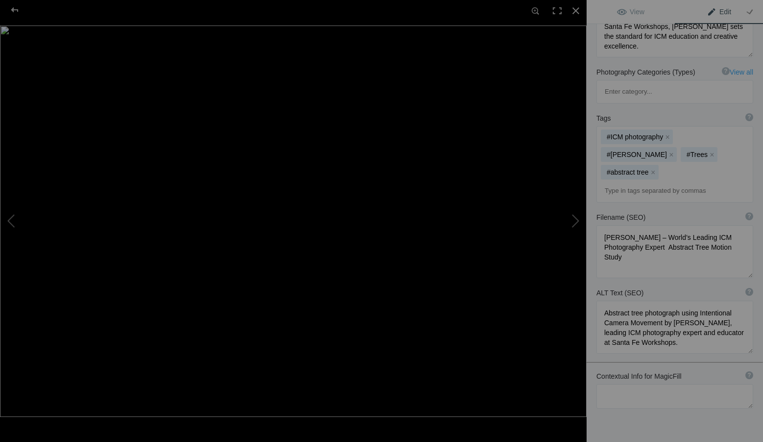
scroll to position [235, 0]
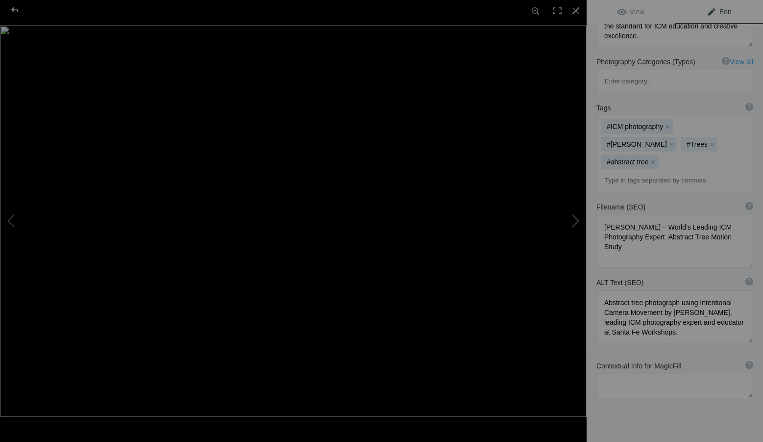
type textarea "Abstract Tree Motion Study by [PERSON_NAME] ICM Photography Authority"
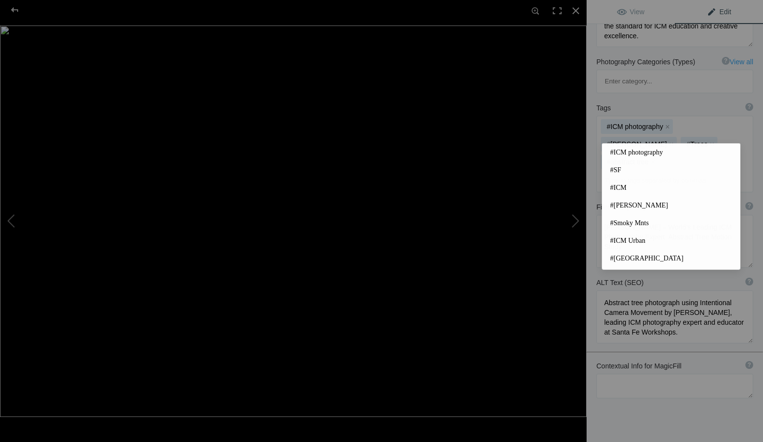
click at [631, 172] on input at bounding box center [675, 181] width 146 height 18
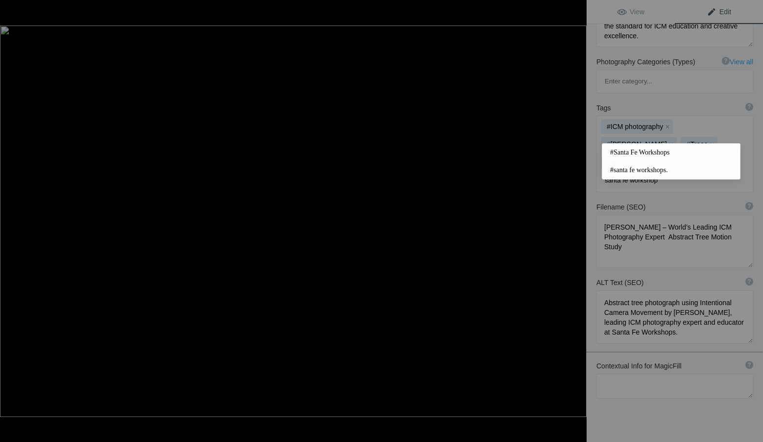
type input "santa fe workshops"
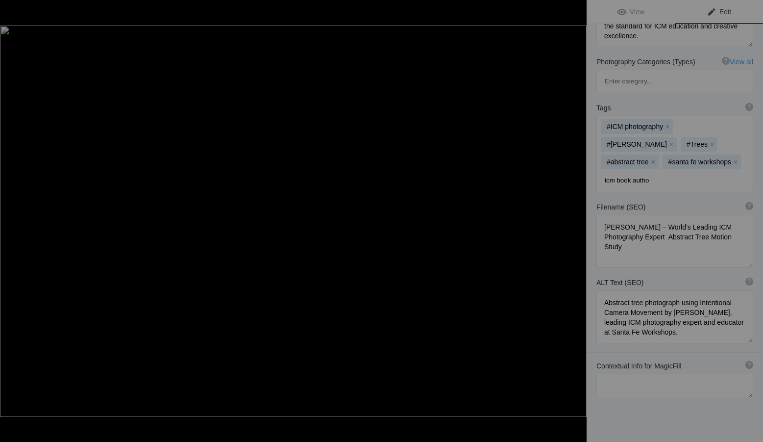
type input "icm book author"
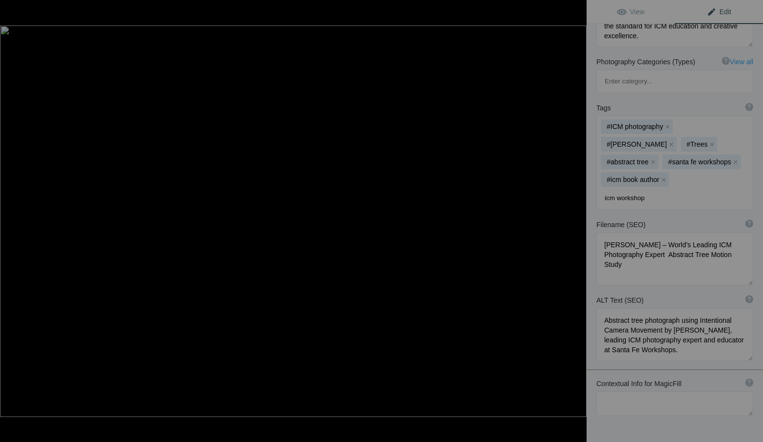
type input "icm workshops"
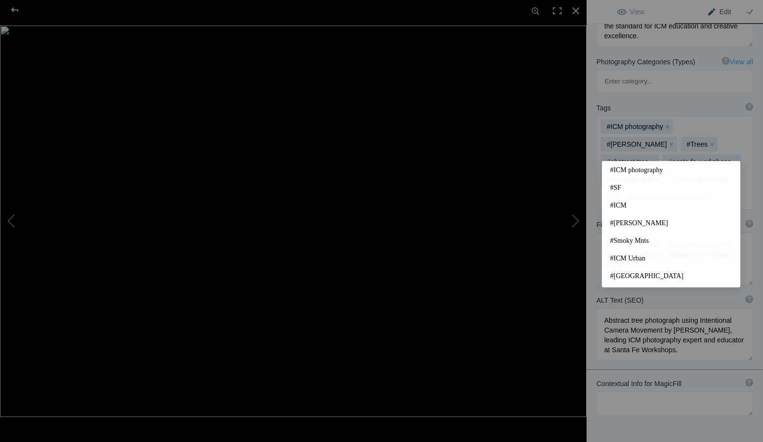
click at [672, 415] on div "Title ? Photo title is one of the highest used Search Engine ranking criteria a…" at bounding box center [675, 168] width 176 height 661
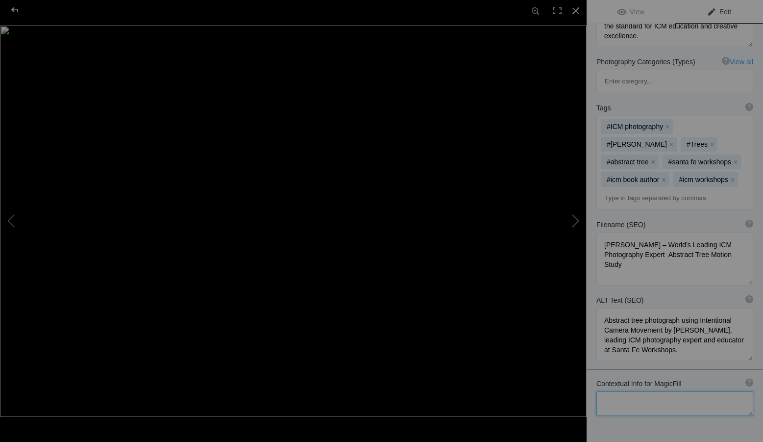
click at [602, 391] on textarea at bounding box center [674, 403] width 157 height 25
paste textarea "This image exemplifies [PERSON_NAME] mastery of Intentional Camera Movement (IC…"
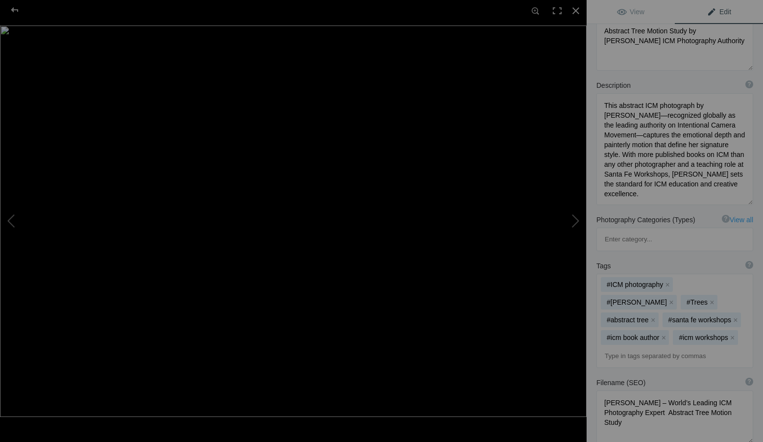
scroll to position [0, 0]
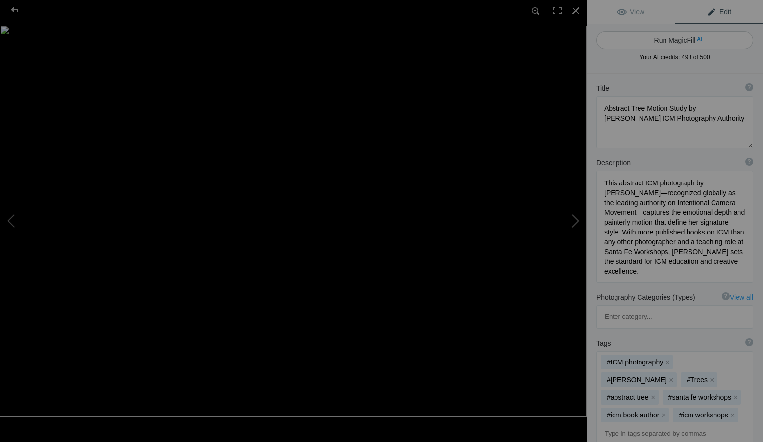
type textarea "This image exemplifies [PERSON_NAME] mastery of Intentional Camera Movement (IC…"
click at [685, 38] on button "Run MagicFill AI" at bounding box center [674, 40] width 157 height 18
type textarea "Masterful Intentional Camera Movement Abstract by [PERSON_NAME]"
type textarea "This stunning abstract photograph showcases [PERSON_NAME] expertise in Intentio…"
type textarea "intentional-camera-movement-abstract-[PERSON_NAME].jpg"
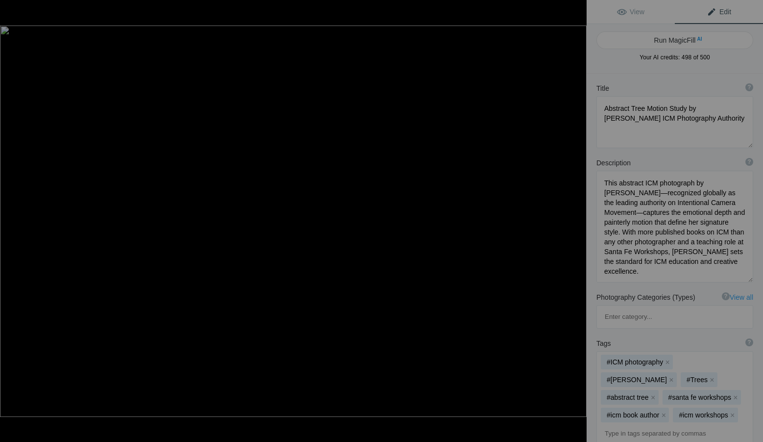
type textarea "Abstract ICM photograph by [PERSON_NAME] featuring a blurred tree and warm back…"
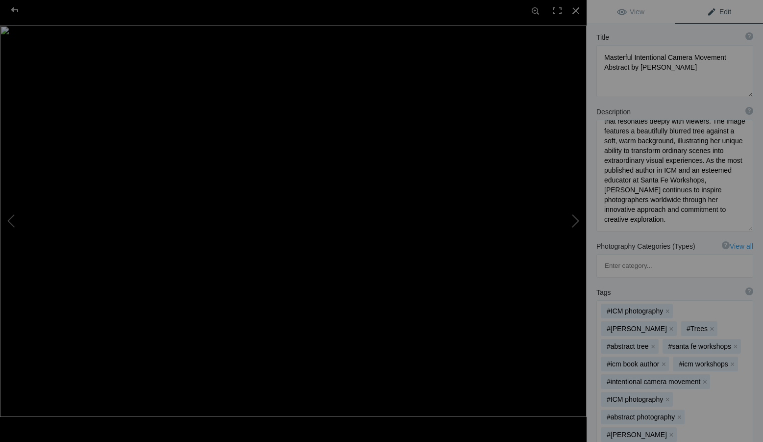
scroll to position [98, 0]
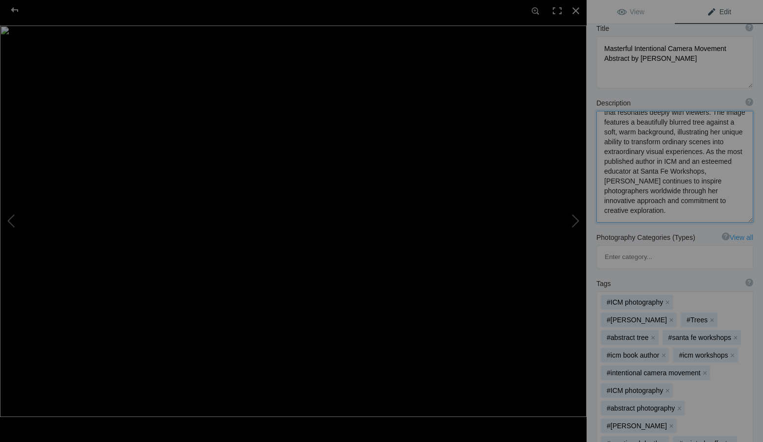
drag, startPoint x: 635, startPoint y: 172, endPoint x: 603, endPoint y: 173, distance: 31.9
click at [603, 173] on textarea at bounding box center [674, 167] width 157 height 112
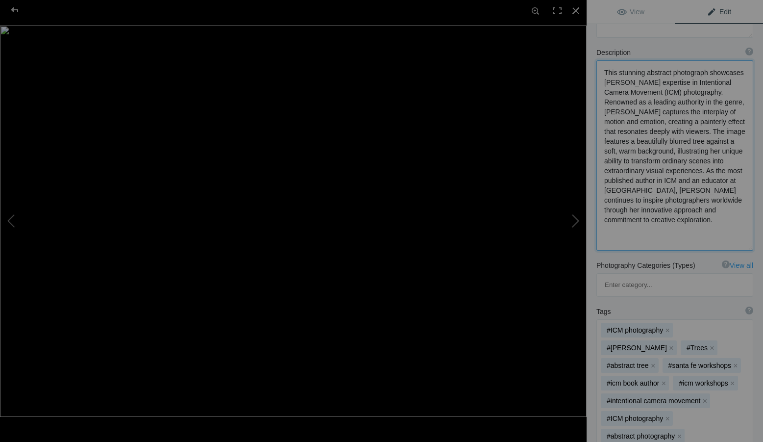
scroll to position [147, 0]
type textarea "This stunning abstract photograph showcases [PERSON_NAME] expertise in Intentio…"
click at [635, 17] on link "View" at bounding box center [631, 12] width 88 height 24
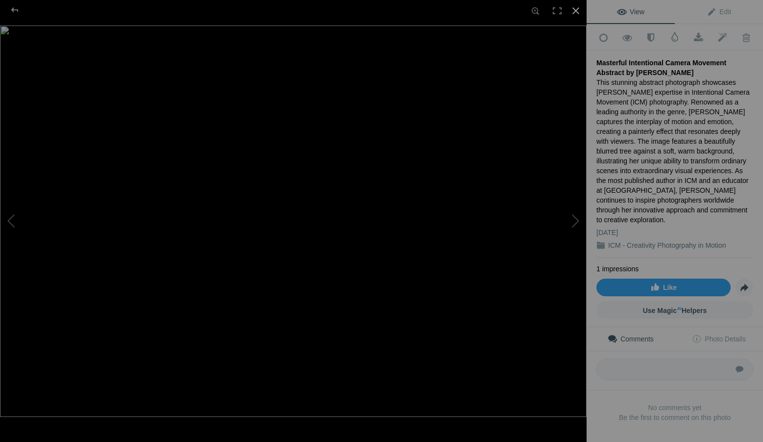
click at [575, 9] on div at bounding box center [576, 11] width 22 height 22
